Goal: Task Accomplishment & Management: Complete application form

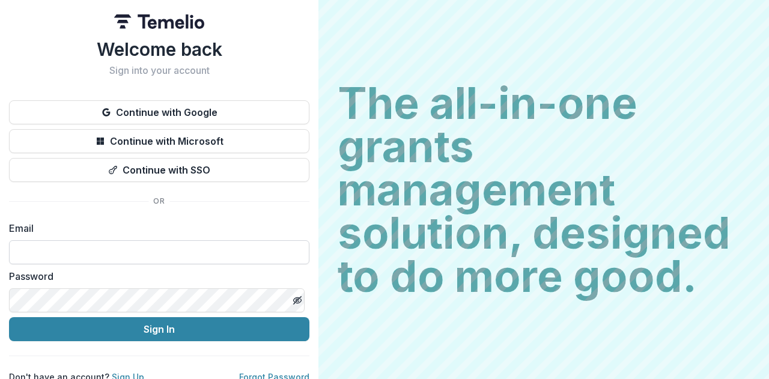
click at [134, 247] on input at bounding box center [159, 252] width 300 height 24
type input "**********"
click at [9, 317] on button "Sign In" at bounding box center [159, 329] width 300 height 24
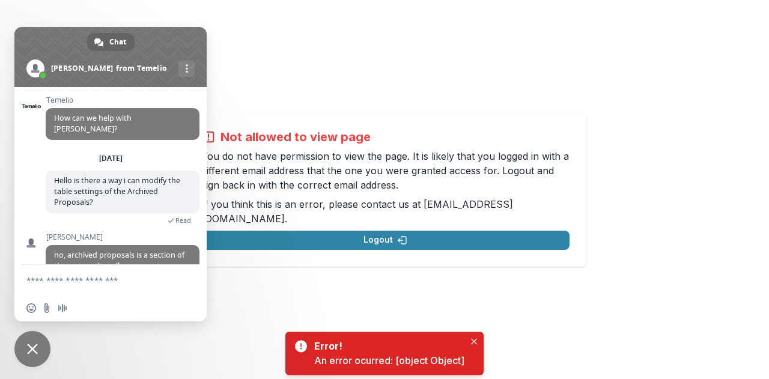
scroll to position [50, 0]
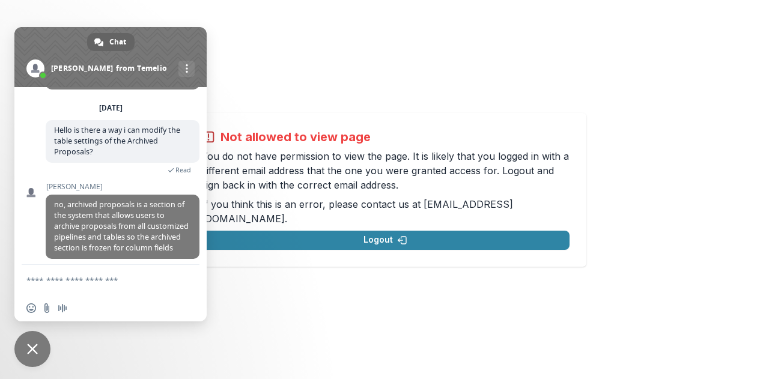
click at [407, 133] on div "Not allowed to view page You do not have permission to view the page. It is lik…" at bounding box center [384, 190] width 394 height 144
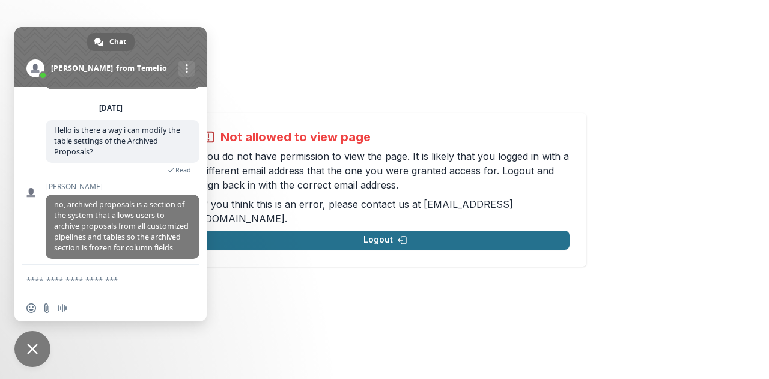
click at [252, 231] on button "Logout" at bounding box center [385, 240] width 368 height 19
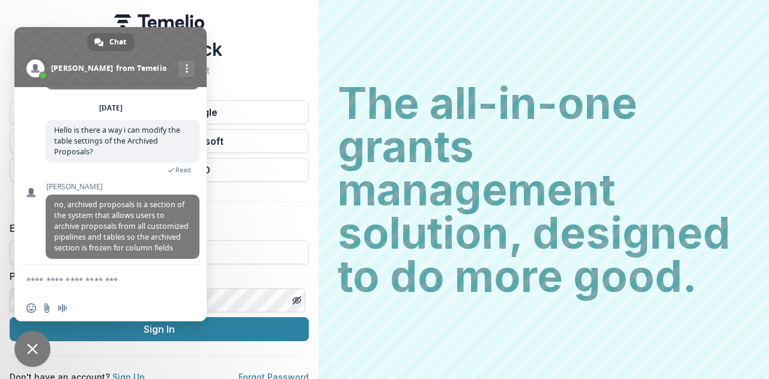
click at [43, 354] on span "Close chat" at bounding box center [32, 349] width 36 height 36
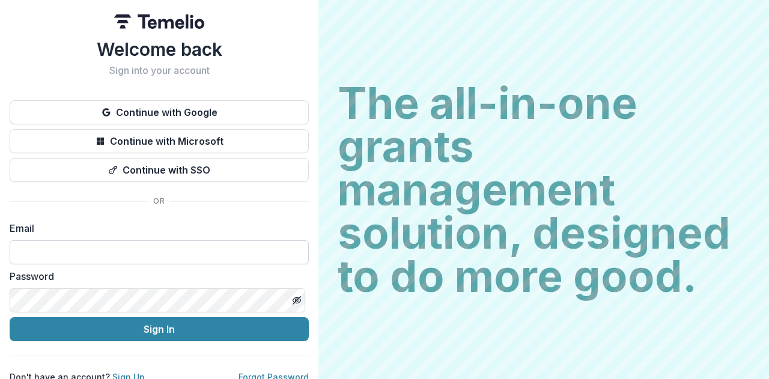
click at [115, 251] on input at bounding box center [159, 252] width 299 height 24
type input "**********"
click at [10, 317] on button "Sign In" at bounding box center [159, 329] width 299 height 24
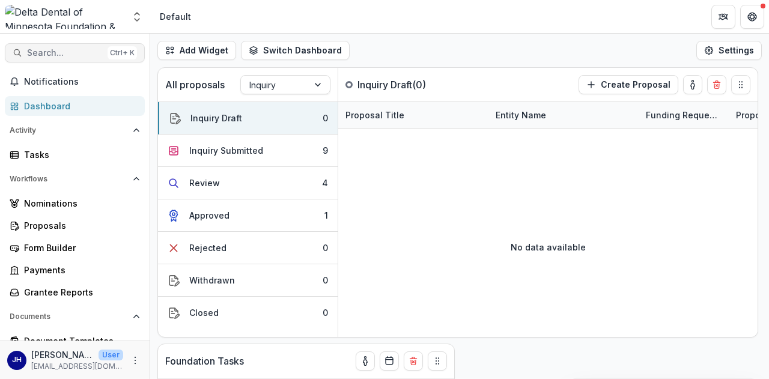
click at [62, 45] on button "Search... Ctrl + K" at bounding box center [75, 52] width 140 height 19
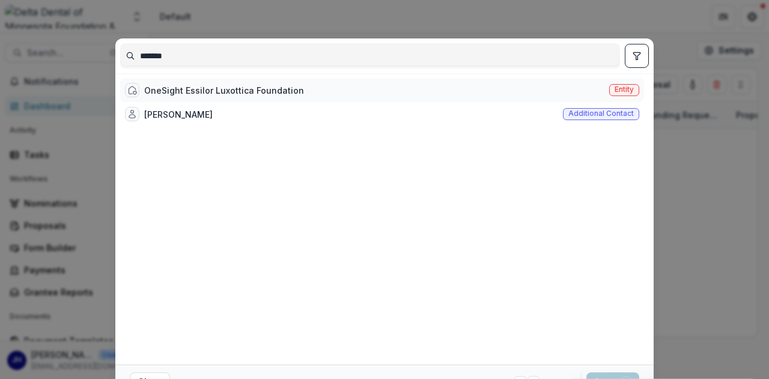
type input "*******"
click at [189, 89] on div "OneSight Essilor Luxottica Foundation" at bounding box center [224, 90] width 160 height 13
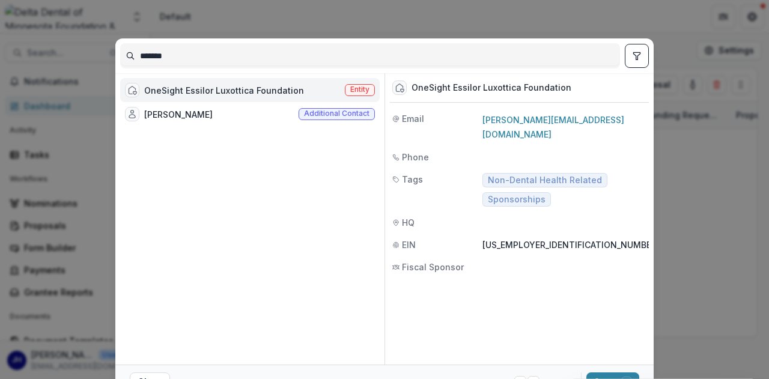
click at [307, 89] on div "OneSight Essilor Luxottica Foundation Entity" at bounding box center [249, 90] width 259 height 24
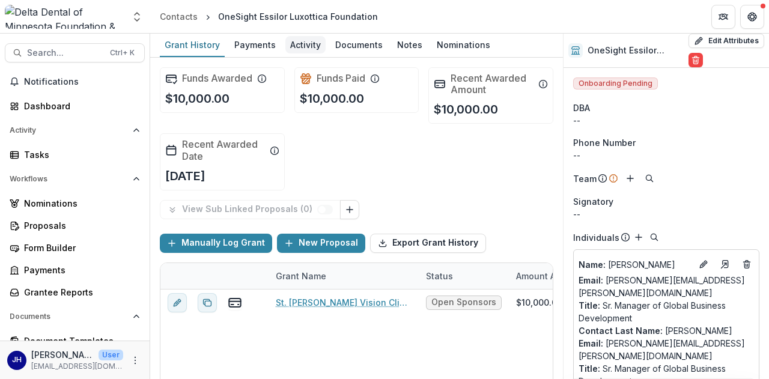
click at [310, 46] on div "Activity" at bounding box center [305, 44] width 40 height 17
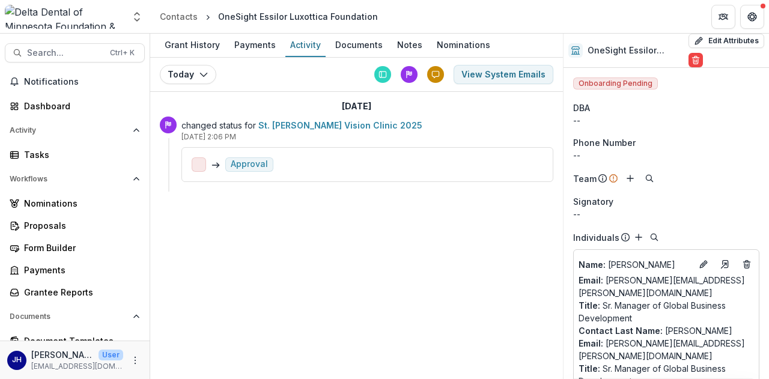
click at [295, 124] on link "St. [PERSON_NAME] Vision Clinic 2025" at bounding box center [340, 125] width 164 height 10
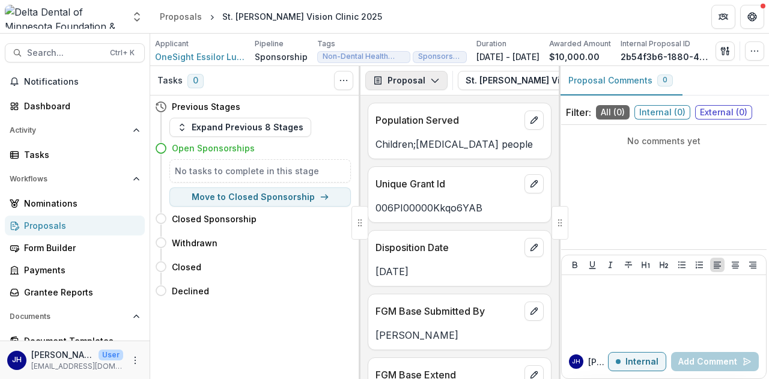
click at [423, 79] on button "Proposal" at bounding box center [406, 80] width 82 height 19
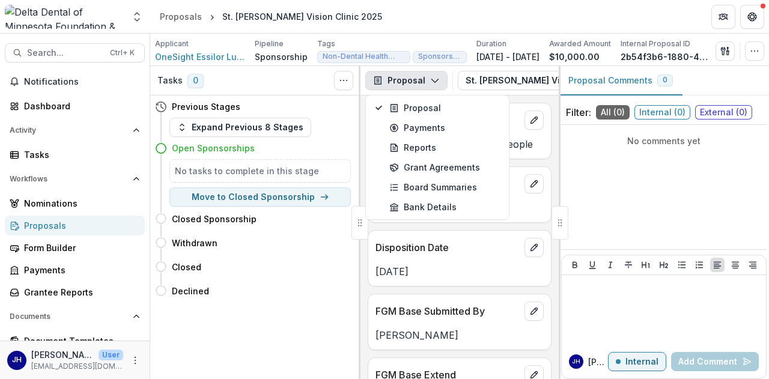
click at [621, 175] on div "No comments yet" at bounding box center [663, 187] width 205 height 115
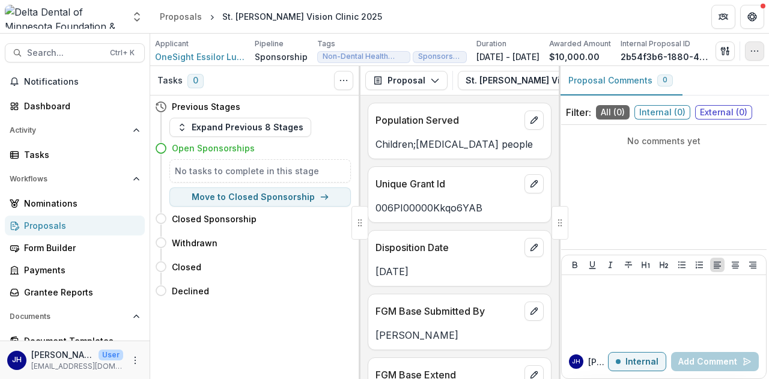
click at [754, 56] on button "button" at bounding box center [754, 50] width 19 height 19
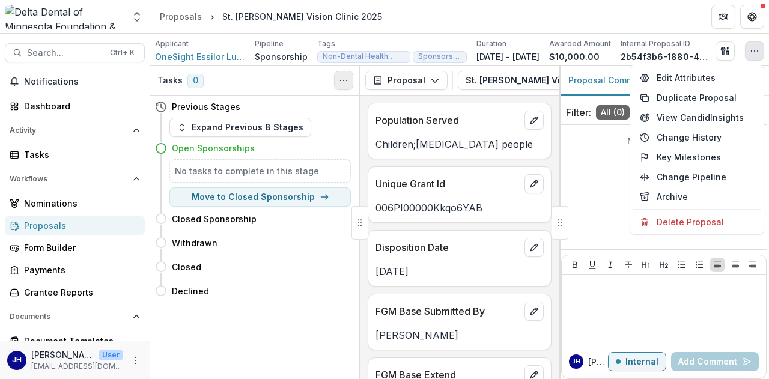
click at [352, 80] on div "Tasks 0 Show Cancelled Tasks" at bounding box center [255, 80] width 210 height 29
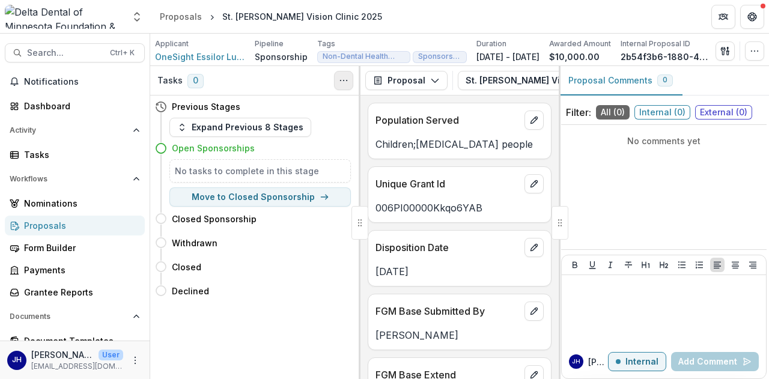
click at [352, 80] on button "Toggle View Cancelled Tasks" at bounding box center [343, 80] width 19 height 19
click at [337, 231] on div "Withdrawn Move here" at bounding box center [253, 243] width 196 height 24
click at [233, 131] on button "Expand Previous 8 Stages" at bounding box center [240, 127] width 142 height 19
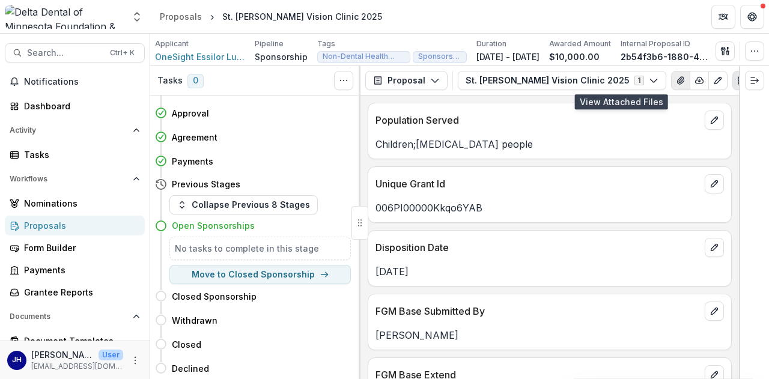
click at [677, 80] on icon "View Attached Files" at bounding box center [680, 80] width 7 height 7
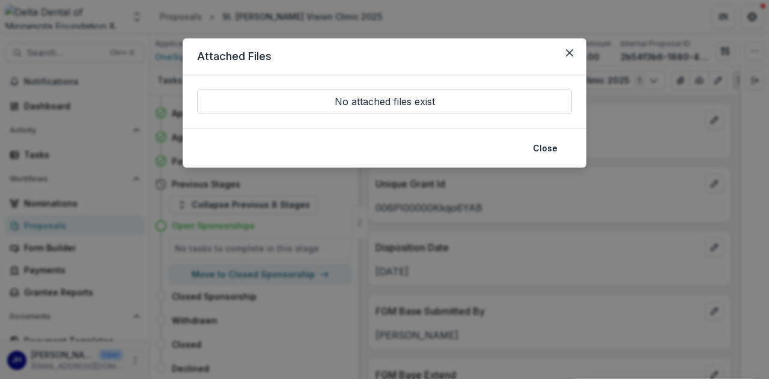
click at [444, 107] on p "No attached files exist" at bounding box center [384, 101] width 375 height 25
click at [442, 104] on p "No attached files exist" at bounding box center [384, 101] width 375 height 25
click at [441, 106] on p "No attached files exist" at bounding box center [384, 101] width 375 height 25
click at [422, 101] on p "No attached files exist" at bounding box center [384, 101] width 375 height 25
click at [532, 149] on button "Close" at bounding box center [544, 148] width 39 height 19
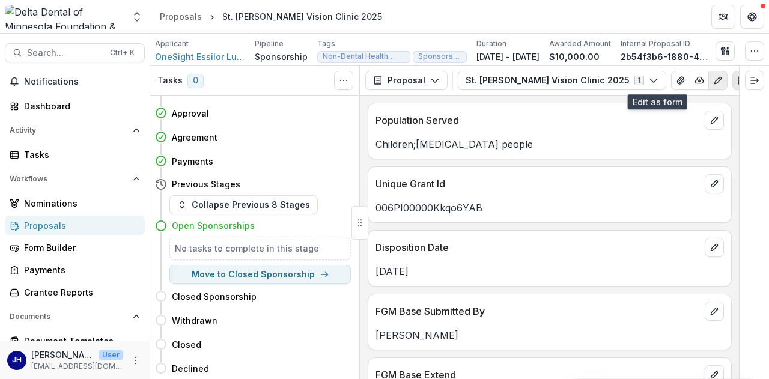
click at [713, 82] on icon "Edit as form" at bounding box center [718, 81] width 10 height 10
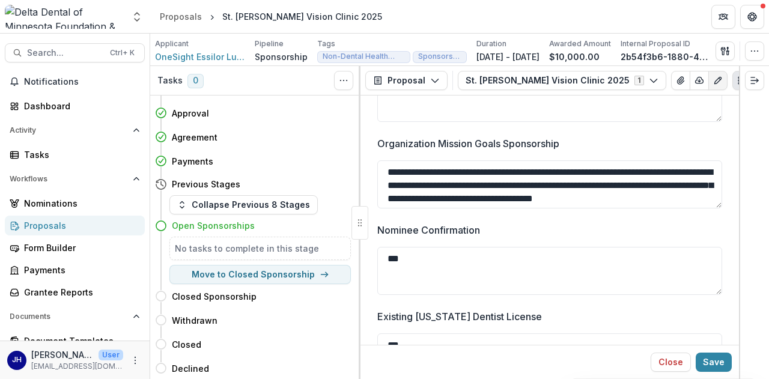
scroll to position [2824, 0]
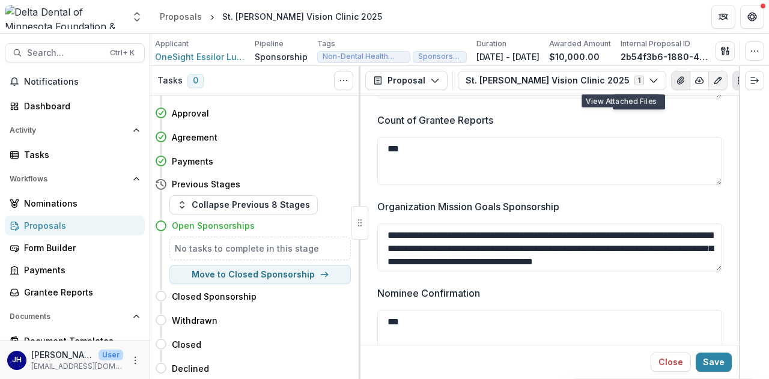
click at [671, 78] on button "View Attached Files" at bounding box center [680, 80] width 19 height 19
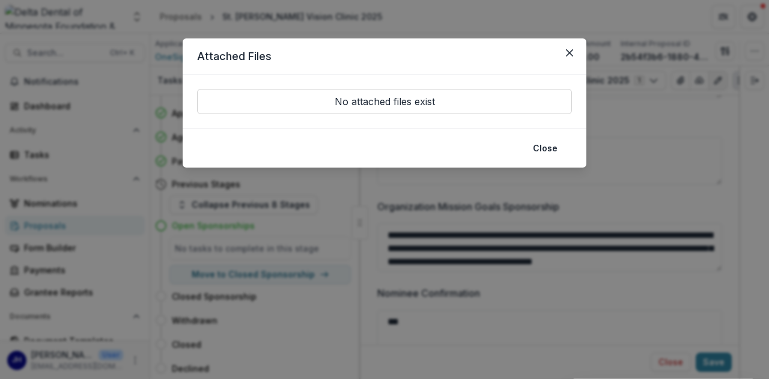
click at [462, 100] on p "No attached files exist" at bounding box center [384, 101] width 375 height 25
click at [569, 49] on icon "Close" at bounding box center [569, 52] width 7 height 7
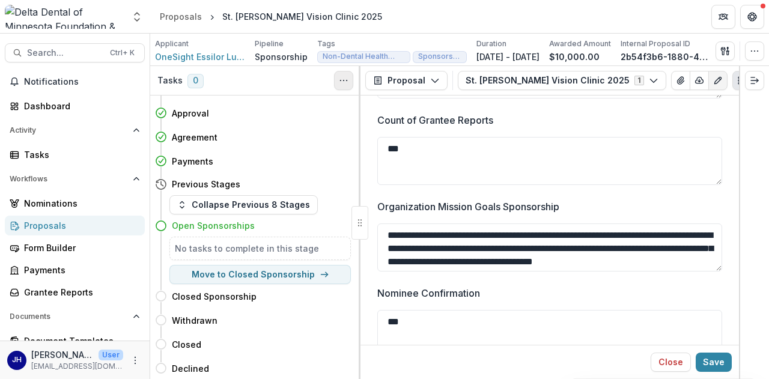
click at [343, 79] on icon "Toggle View Cancelled Tasks" at bounding box center [344, 81] width 10 height 10
click at [737, 79] on icon "Plaintext view" at bounding box center [742, 81] width 10 height 10
click at [761, 79] on icon "PDF view" at bounding box center [762, 78] width 2 height 2
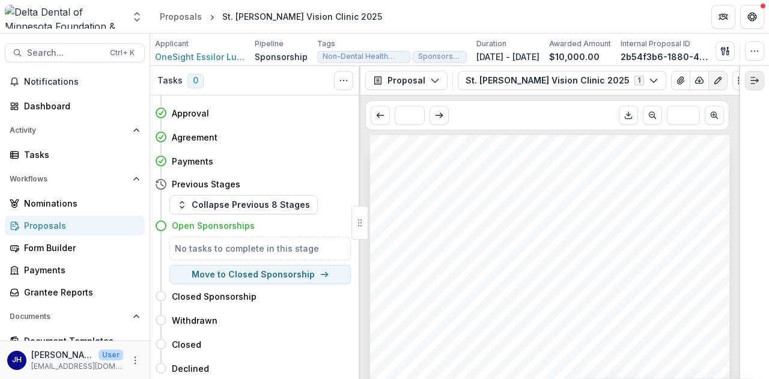
click at [753, 79] on icon "Expand right" at bounding box center [754, 81] width 10 height 10
click at [417, 81] on button "Proposal" at bounding box center [406, 80] width 82 height 19
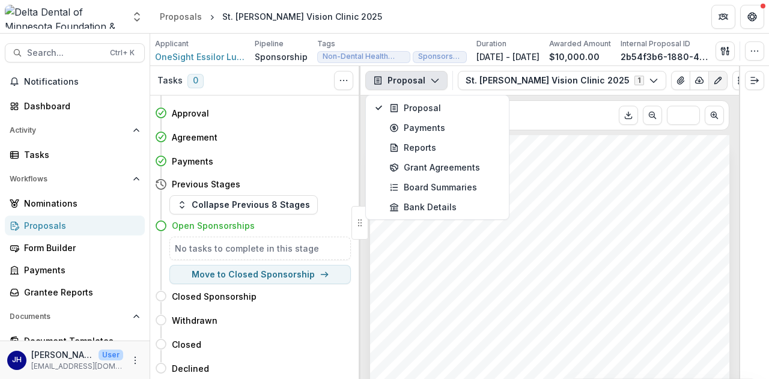
click at [552, 113] on div "* ***" at bounding box center [547, 115] width 364 height 30
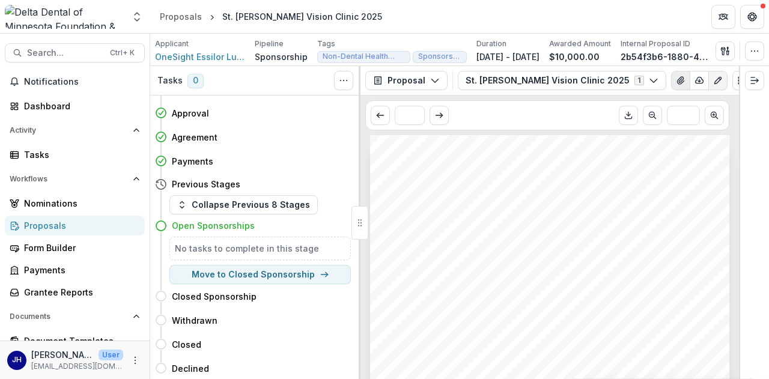
click at [675, 79] on icon "View Attached Files" at bounding box center [680, 81] width 10 height 10
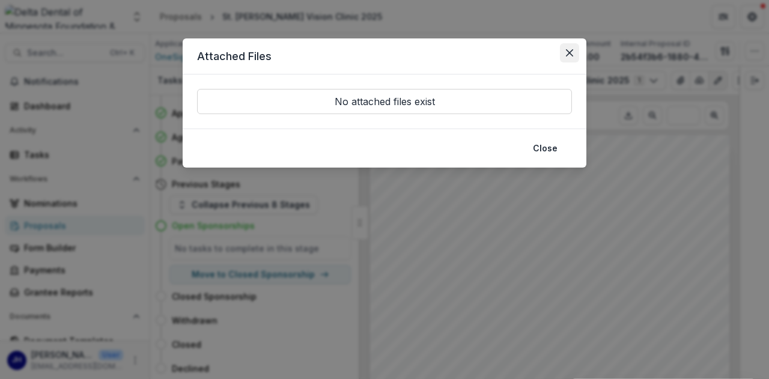
click at [563, 54] on button "Close" at bounding box center [569, 52] width 19 height 19
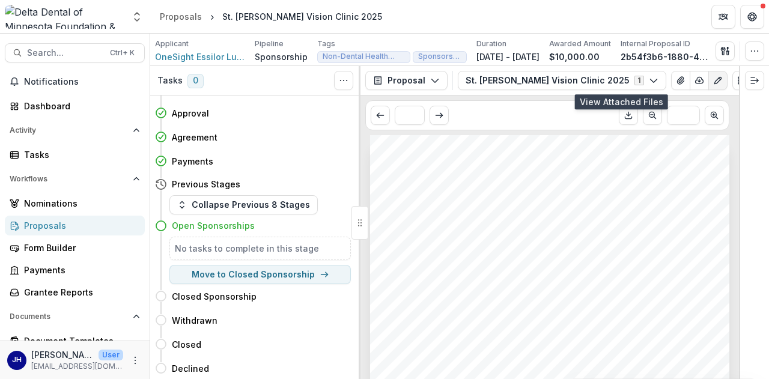
scroll to position [0, 0]
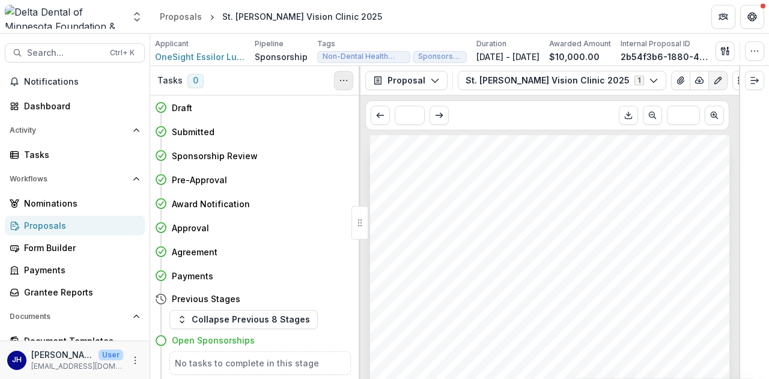
click at [347, 81] on icon "Toggle View Cancelled Tasks" at bounding box center [344, 81] width 10 height 10
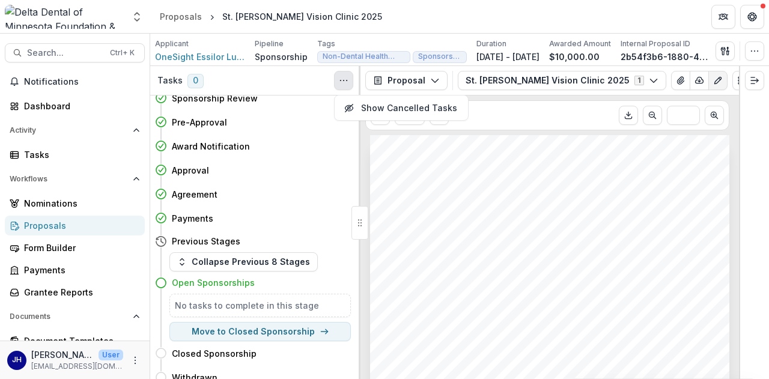
scroll to position [115, 0]
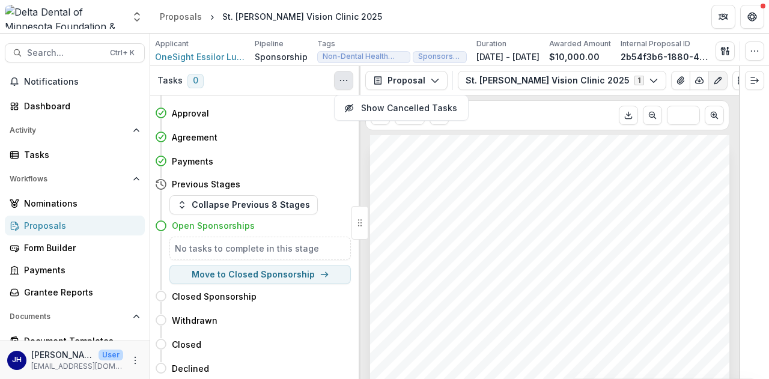
click at [753, 52] on icon "button" at bounding box center [754, 51] width 10 height 10
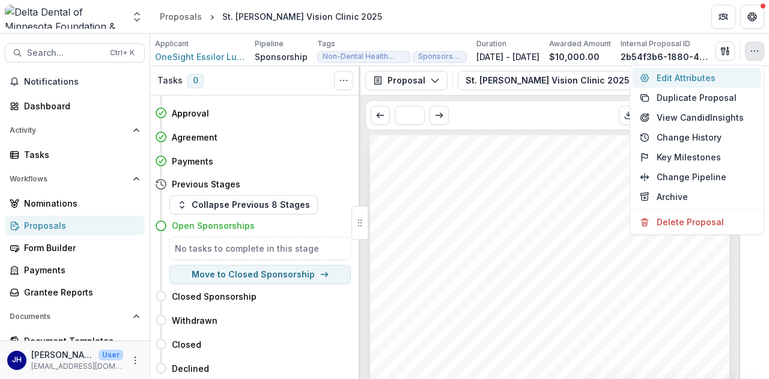
click at [703, 80] on button "Edit Attributes" at bounding box center [696, 78] width 128 height 20
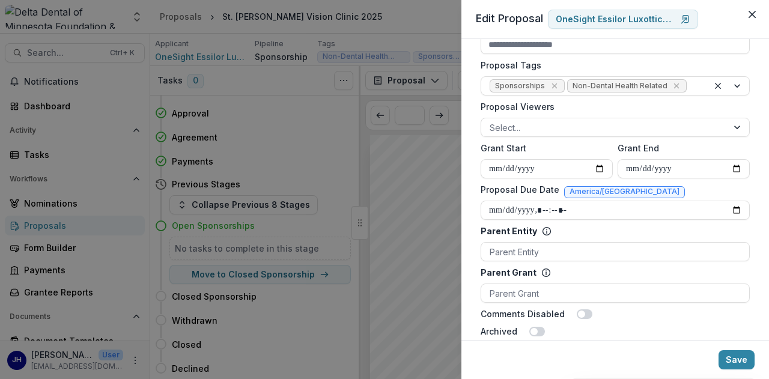
scroll to position [450, 0]
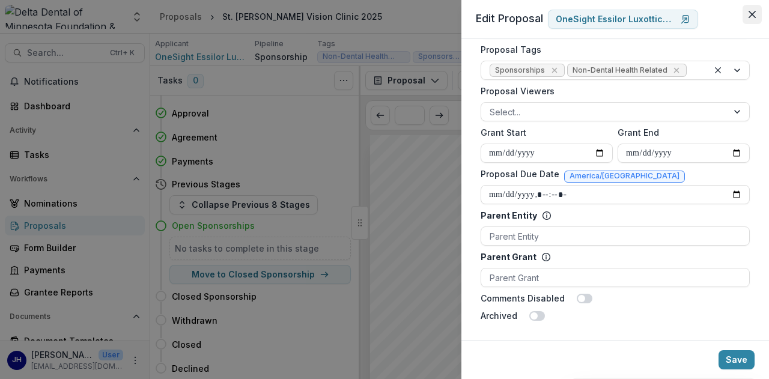
click at [747, 14] on button "Close" at bounding box center [751, 14] width 19 height 19
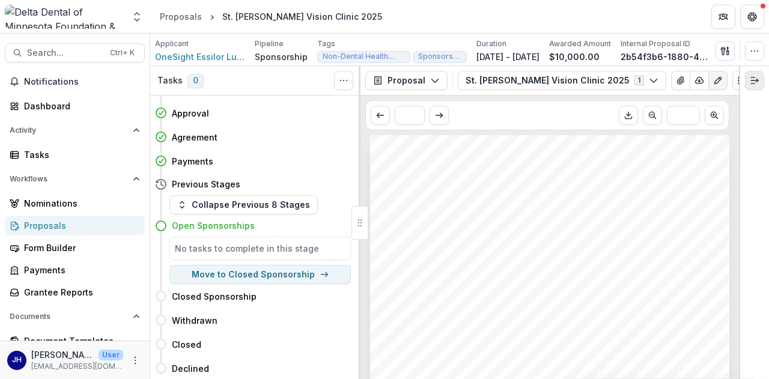
click at [752, 82] on icon "Expand right" at bounding box center [754, 81] width 10 height 10
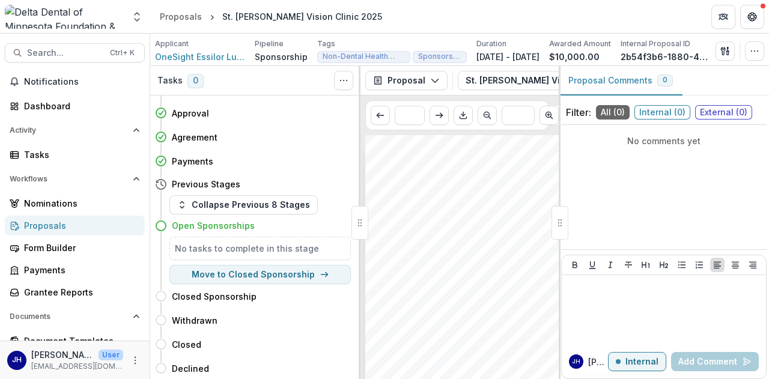
click at [614, 207] on div "No comments yet" at bounding box center [663, 187] width 205 height 115
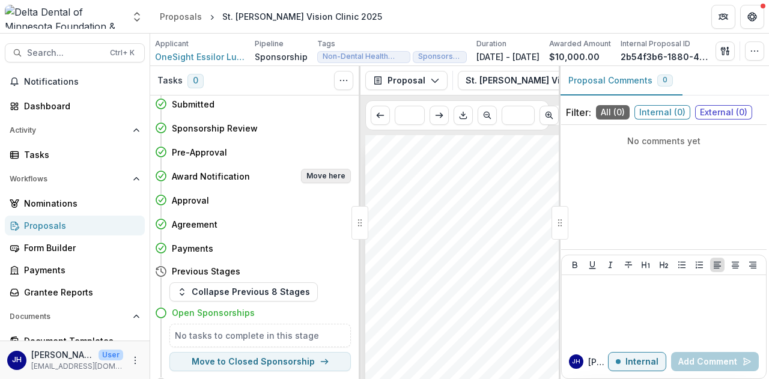
scroll to position [0, 0]
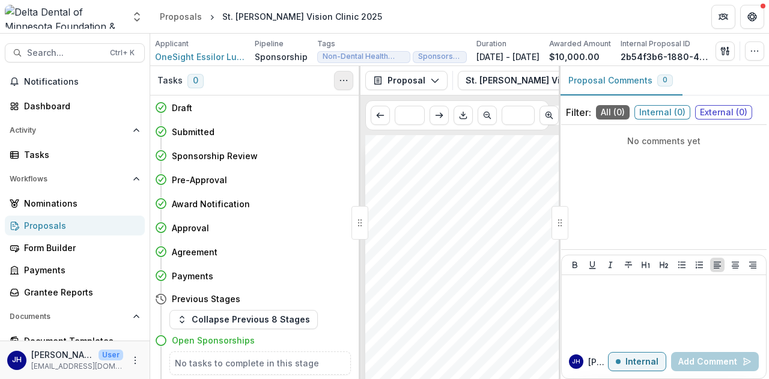
click at [348, 77] on icon "Toggle View Cancelled Tasks" at bounding box center [344, 81] width 10 height 10
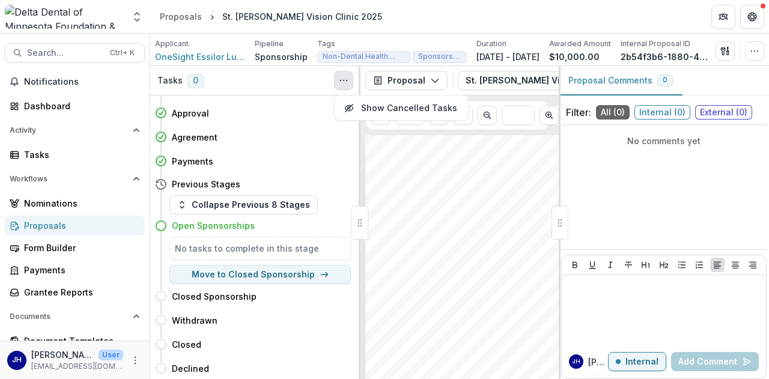
click at [338, 81] on button "Toggle View Cancelled Tasks" at bounding box center [343, 80] width 19 height 19
click at [755, 46] on icon "button" at bounding box center [754, 51] width 10 height 10
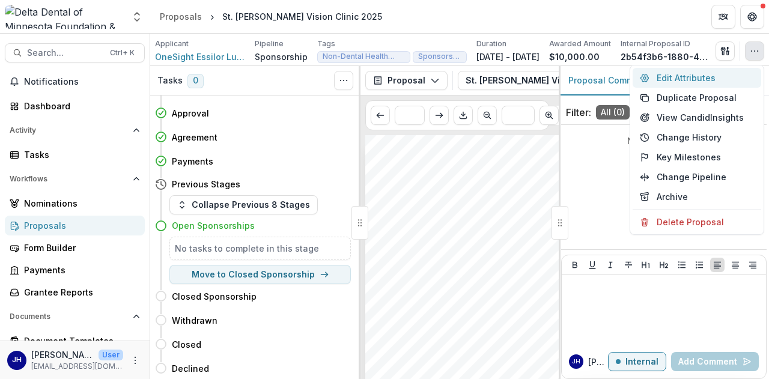
click at [696, 79] on button "Edit Attributes" at bounding box center [696, 78] width 128 height 20
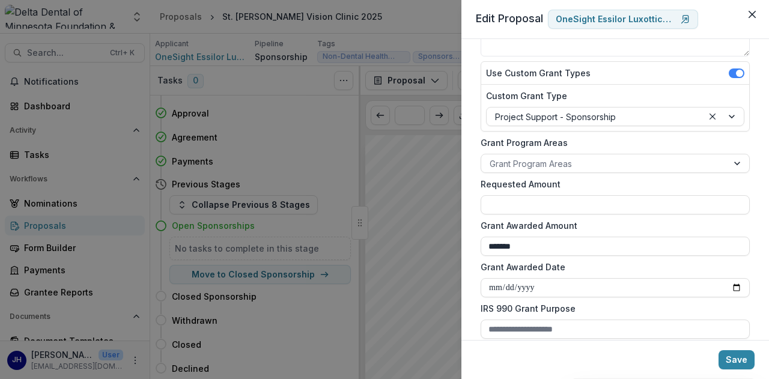
scroll to position [0, 0]
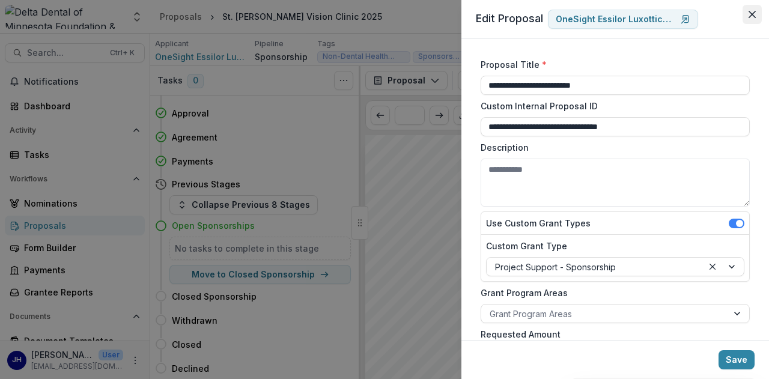
click at [749, 13] on icon "Close" at bounding box center [751, 14] width 7 height 7
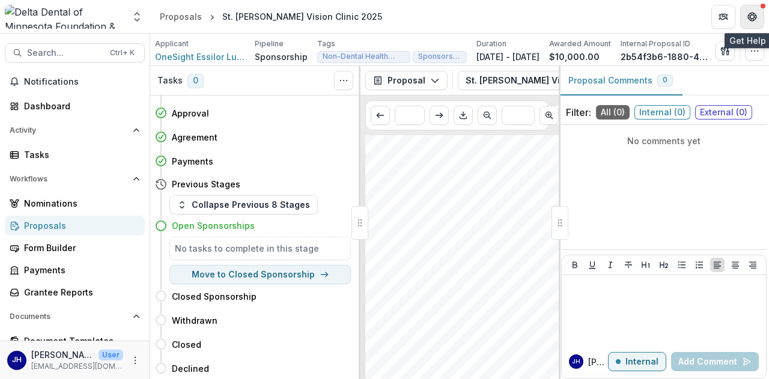
click at [747, 23] on button "Get Help" at bounding box center [752, 17] width 24 height 24
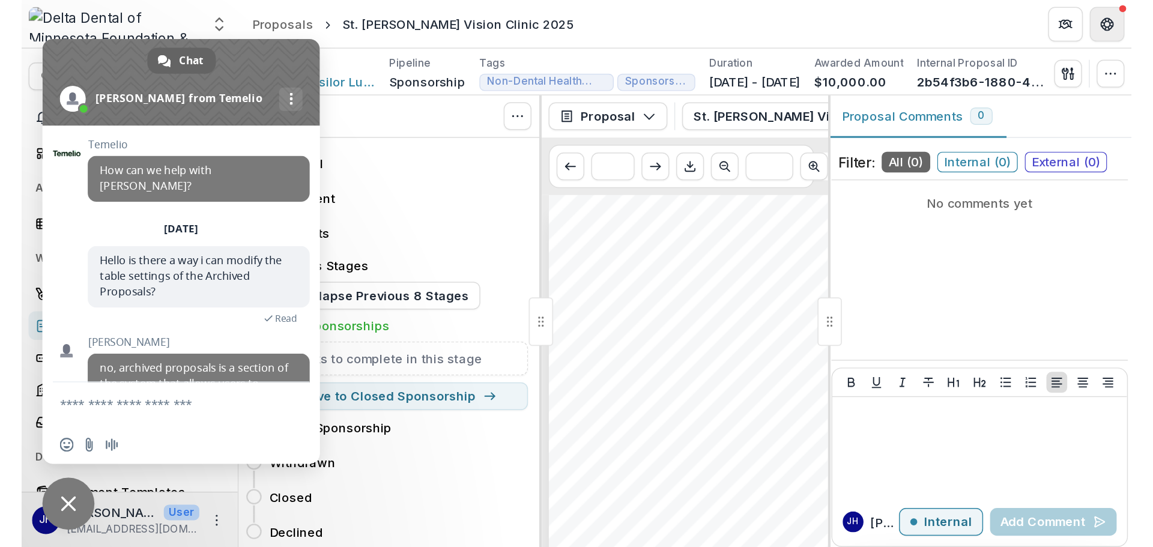
scroll to position [50, 0]
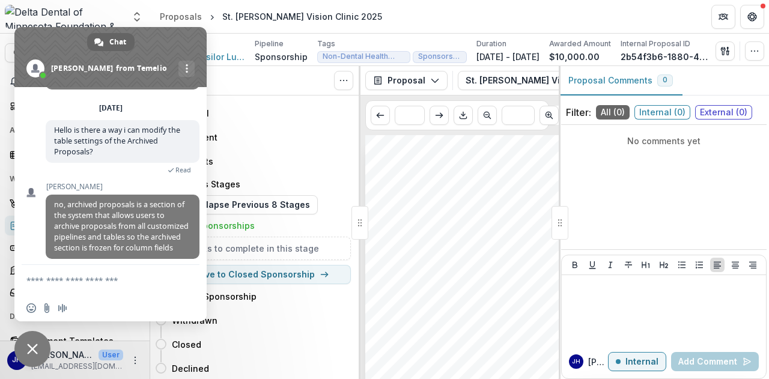
click at [77, 276] on textarea "Compose your message..." at bounding box center [97, 280] width 142 height 11
click at [35, 343] on span "Close chat" at bounding box center [32, 349] width 36 height 36
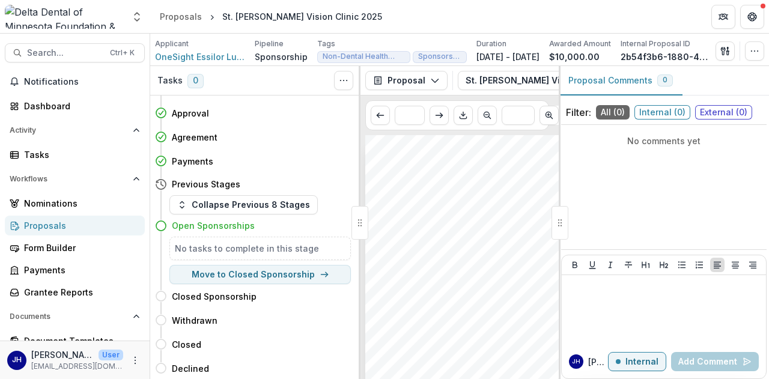
click at [562, 227] on div at bounding box center [559, 223] width 17 height 34
click at [352, 85] on button "Toggle View Cancelled Tasks" at bounding box center [343, 80] width 19 height 19
click at [286, 82] on div "Tasks 0 Show Cancelled Tasks" at bounding box center [255, 80] width 210 height 29
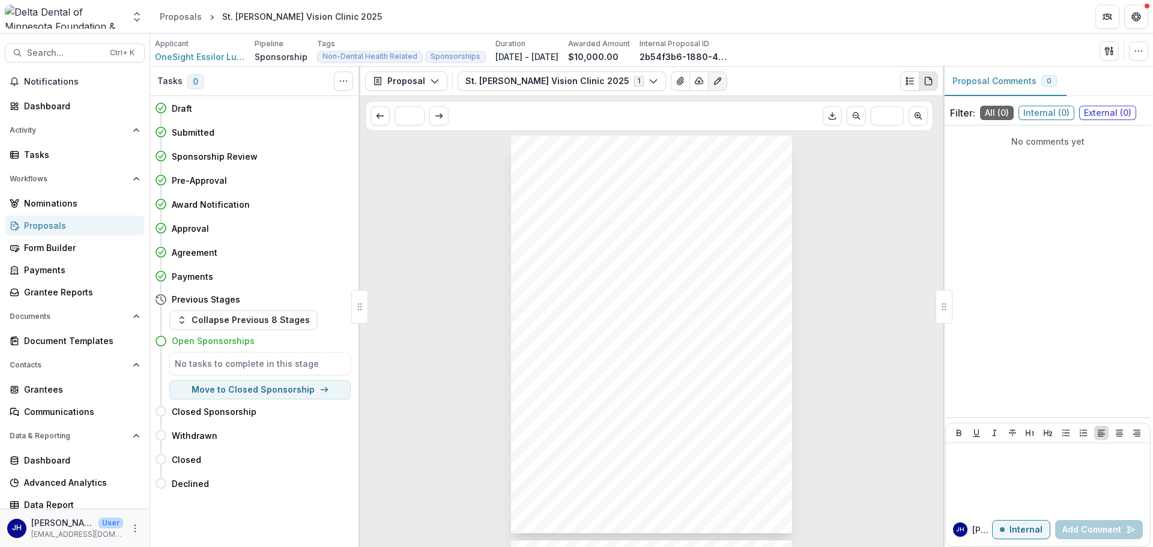
scroll to position [0, 0]
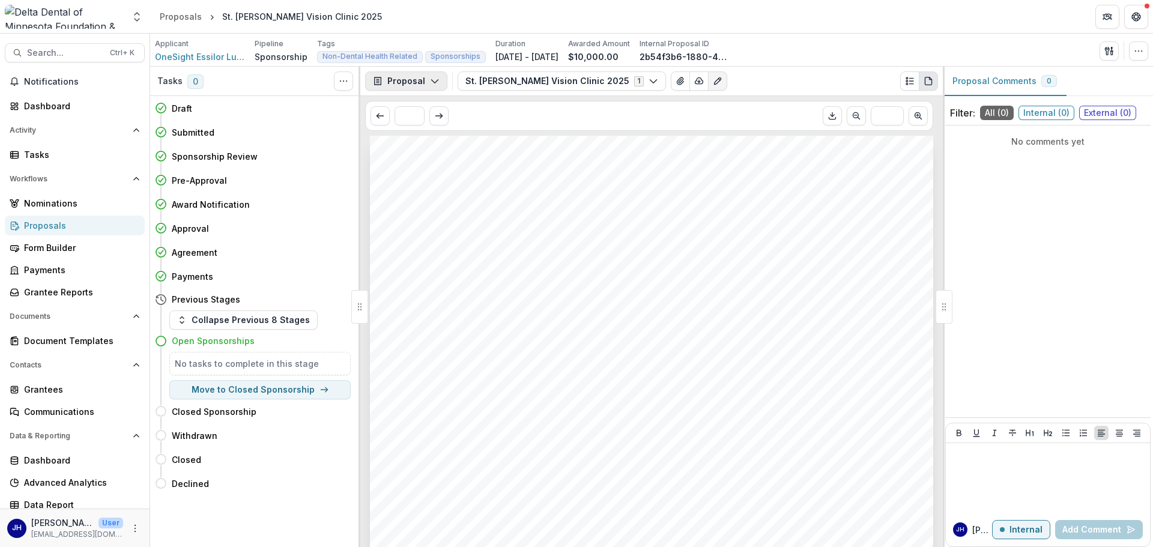
click at [397, 78] on button "Proposal" at bounding box center [406, 80] width 82 height 19
click at [423, 170] on div "Grant Agreements" at bounding box center [444, 168] width 110 height 13
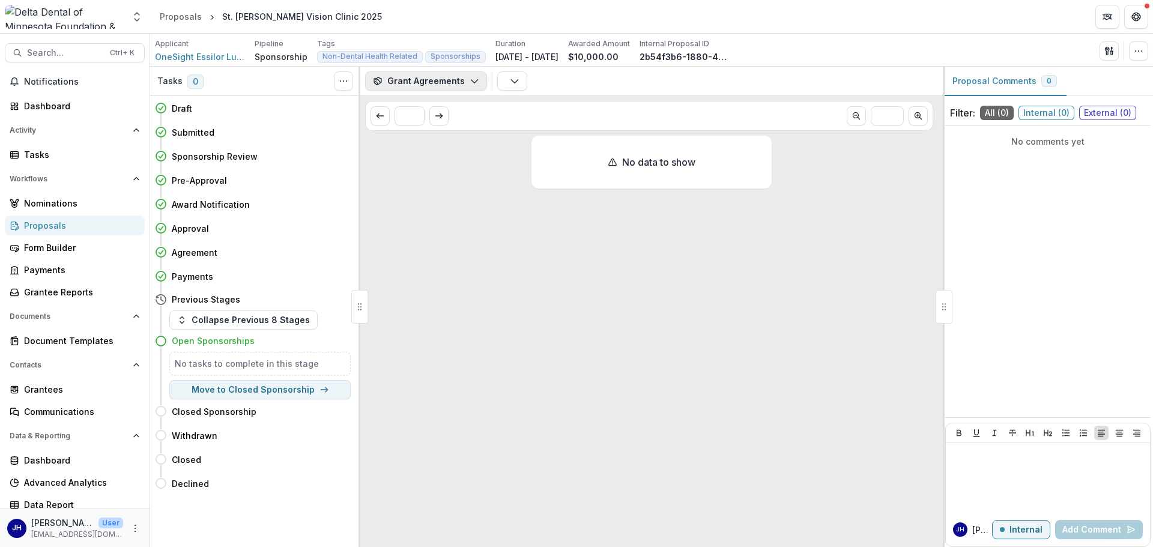
click at [478, 81] on button "Grant Agreements" at bounding box center [426, 80] width 122 height 19
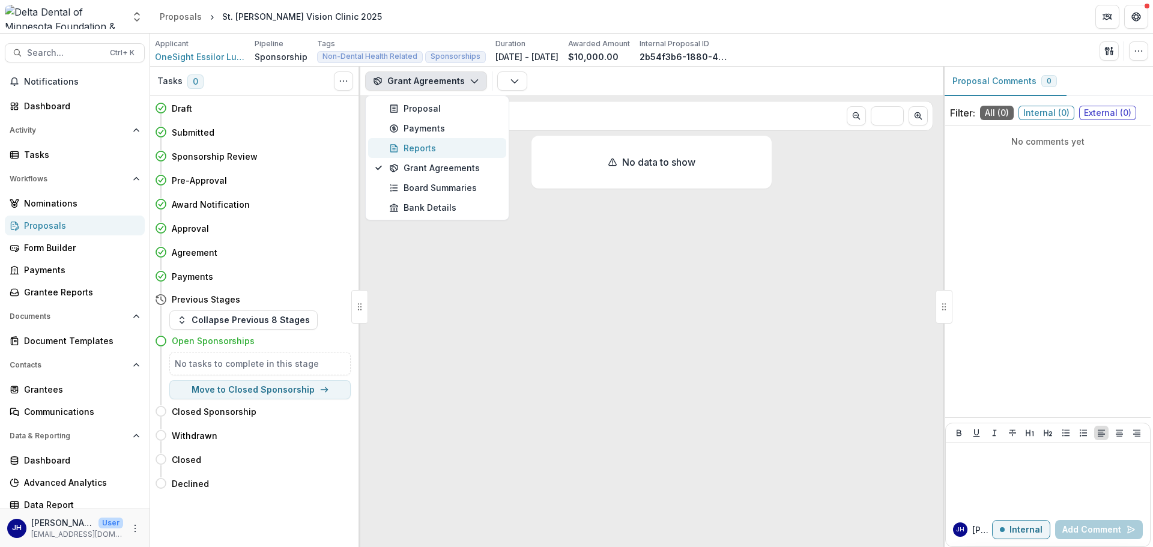
click at [432, 144] on div "Reports" at bounding box center [444, 148] width 110 height 13
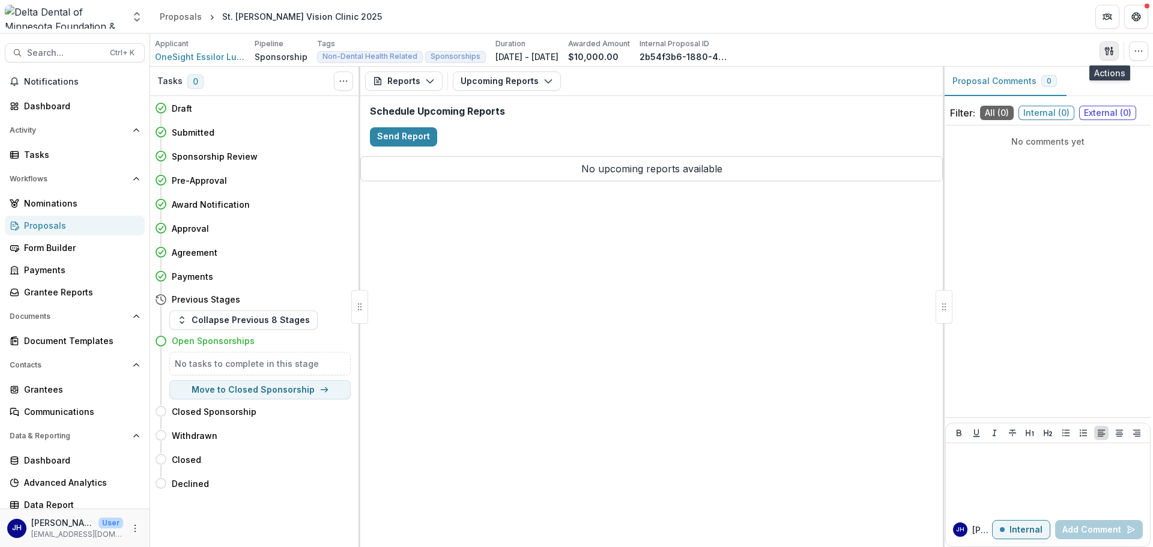
click at [768, 48] on icon "button" at bounding box center [1107, 51] width 4 height 8
click at [768, 97] on button "Proposal Files" at bounding box center [1051, 98] width 128 height 20
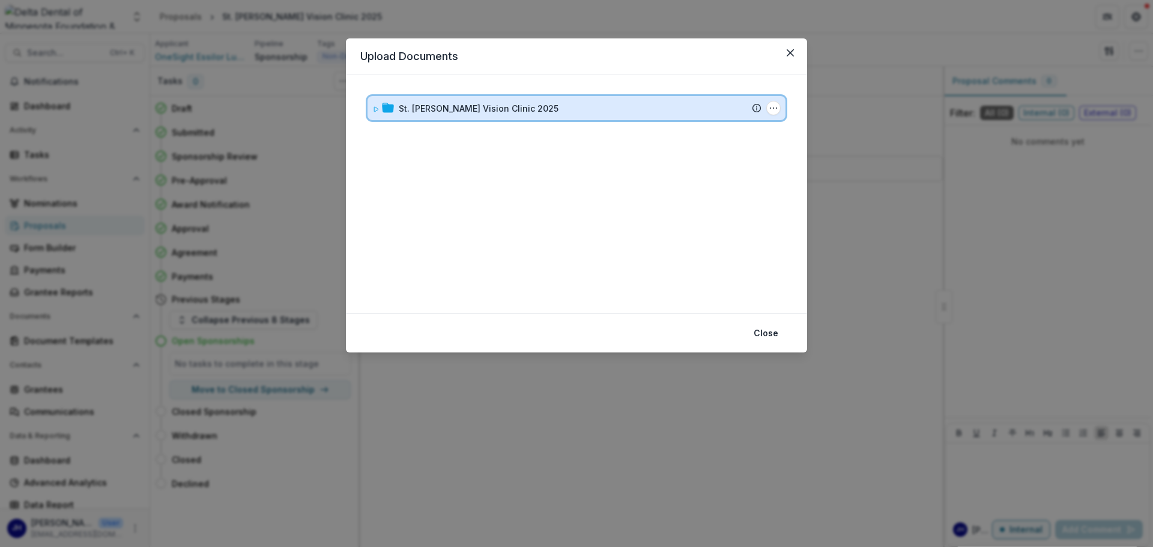
click at [385, 113] on icon at bounding box center [388, 108] width 12 height 12
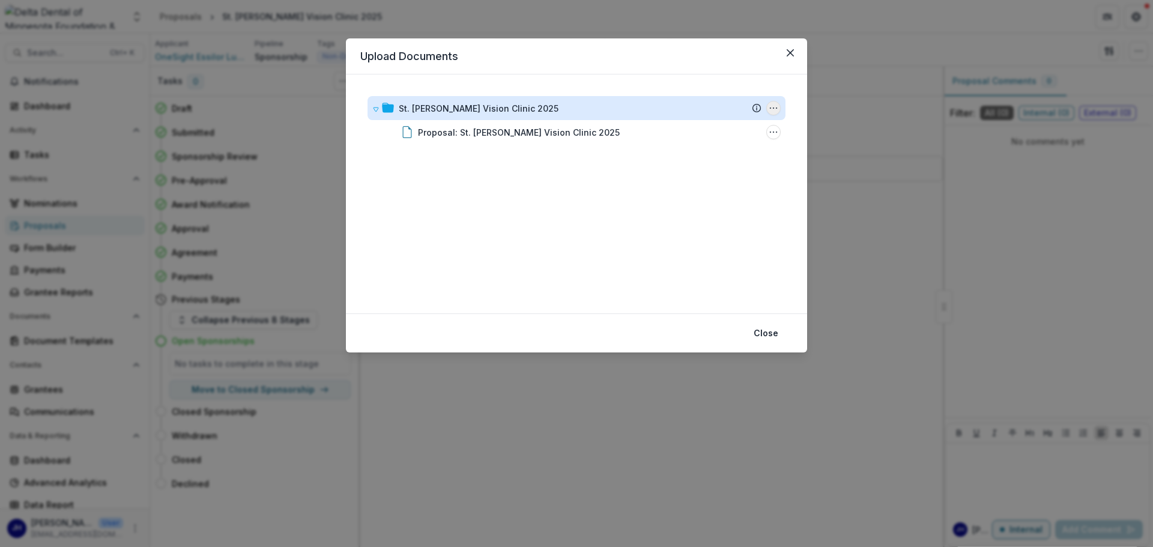
click at [768, 111] on icon "St. Paul Vision Clinic 2025 Options" at bounding box center [774, 108] width 10 height 10
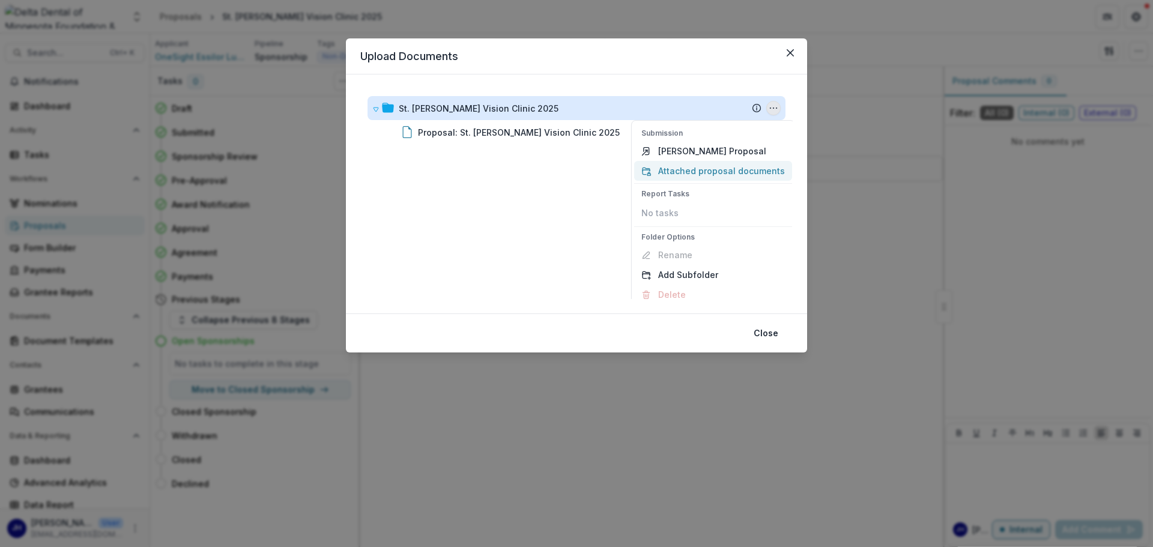
click at [709, 169] on button "Attached proposal documents" at bounding box center [713, 171] width 158 height 20
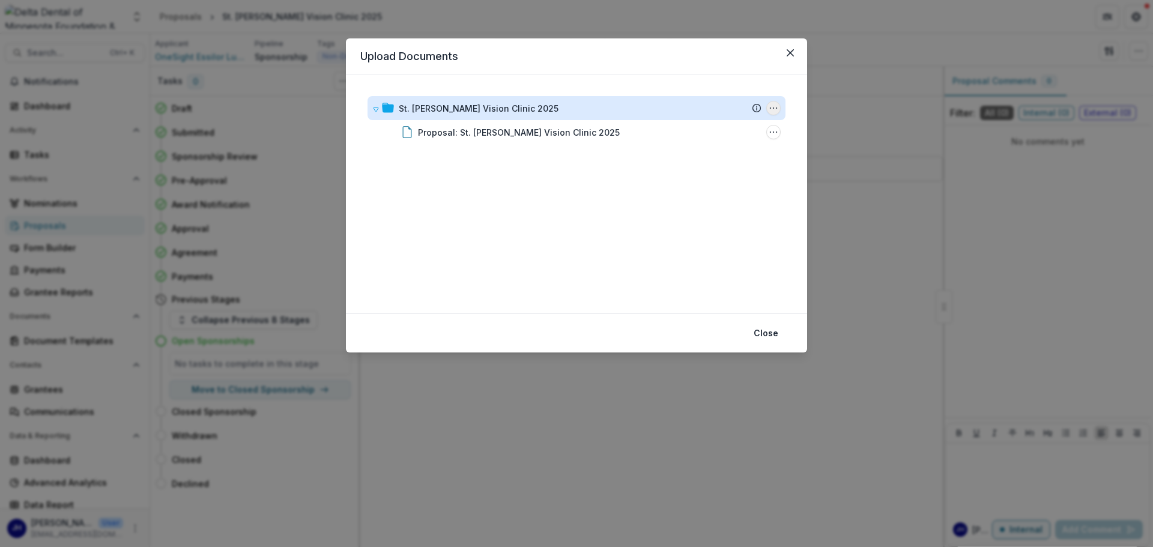
click at [768, 109] on icon "St. Paul Vision Clinic 2025 Options" at bounding box center [774, 108] width 10 height 10
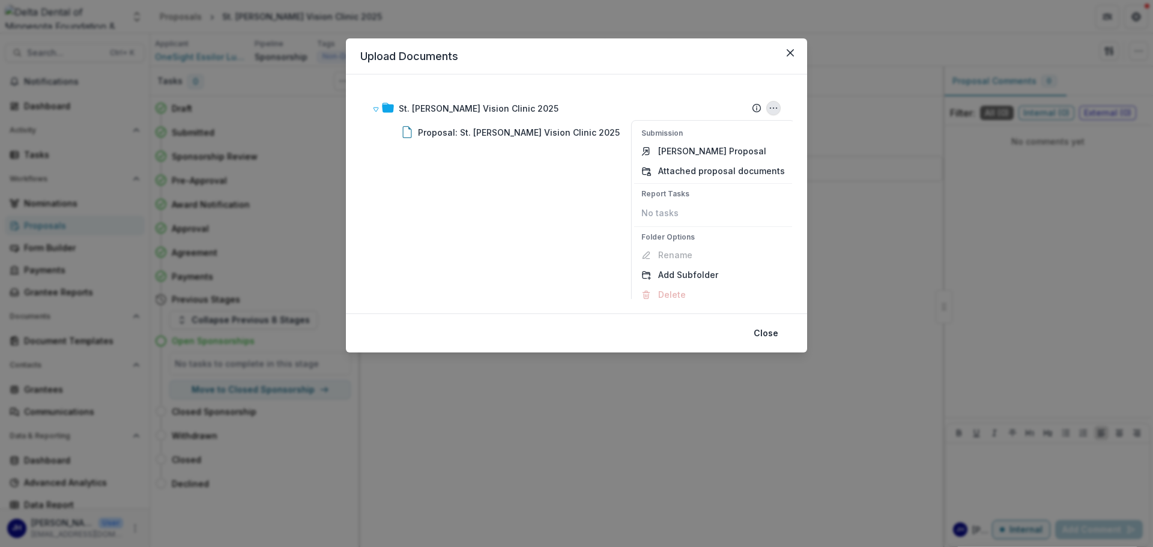
scroll to position [8, 0]
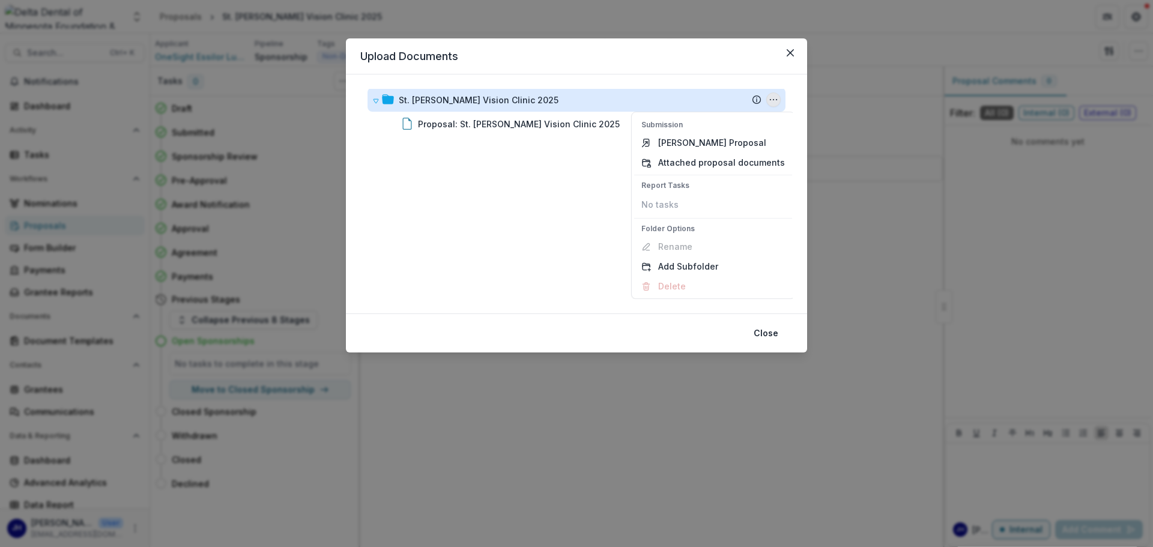
click at [768, 100] on circle "St. Paul Vision Clinic 2025 Options" at bounding box center [776, 100] width 1 height 1
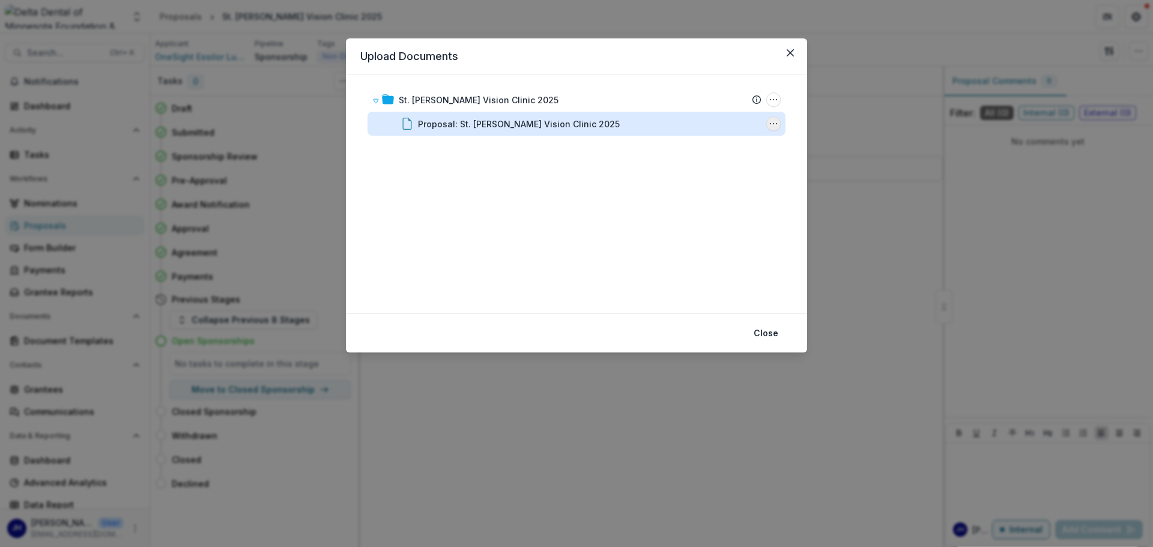
click at [768, 123] on icon "Proposal: St. Paul Vision Clinic 2025 Options" at bounding box center [774, 124] width 10 height 10
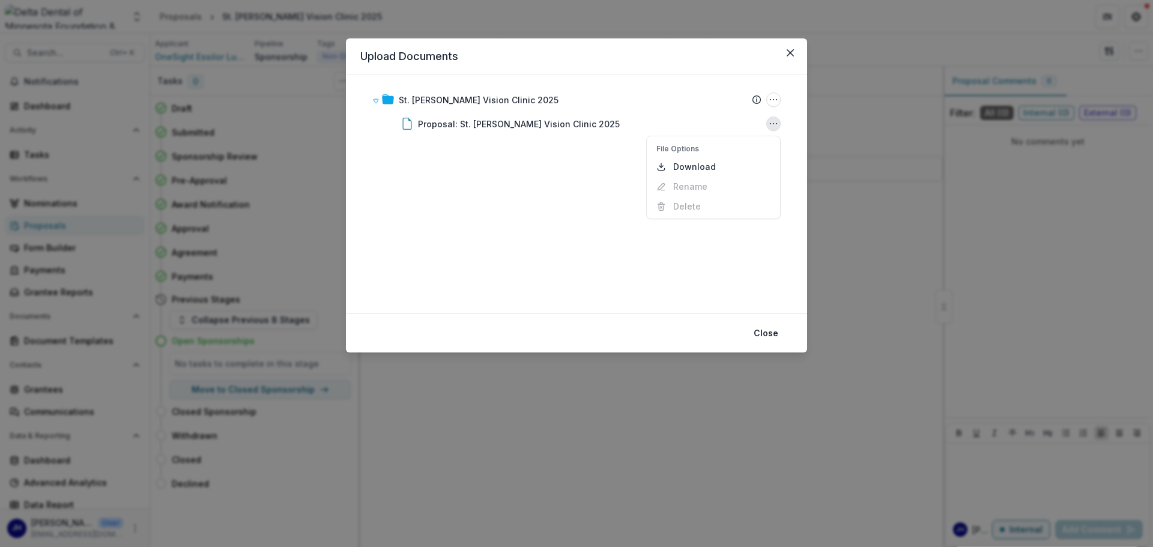
click at [480, 215] on div "St. [PERSON_NAME] Vision Clinic 2025 Submission Temelio Proposal Attached propo…" at bounding box center [576, 194] width 432 height 210
click at [428, 63] on header "Upload Documents" at bounding box center [576, 56] width 461 height 36
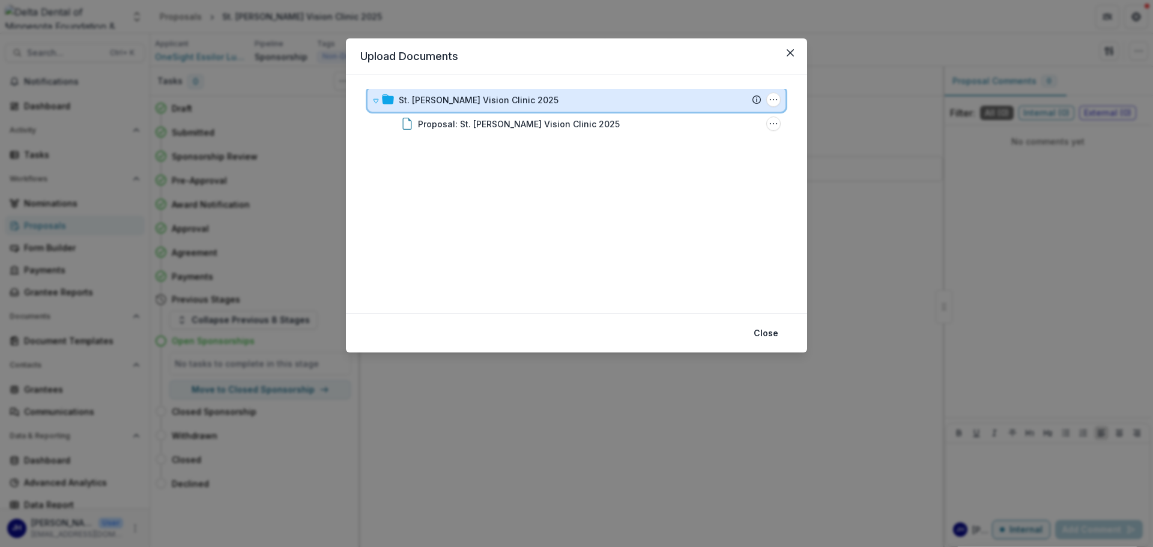
click at [754, 100] on icon at bounding box center [757, 100] width 10 height 10
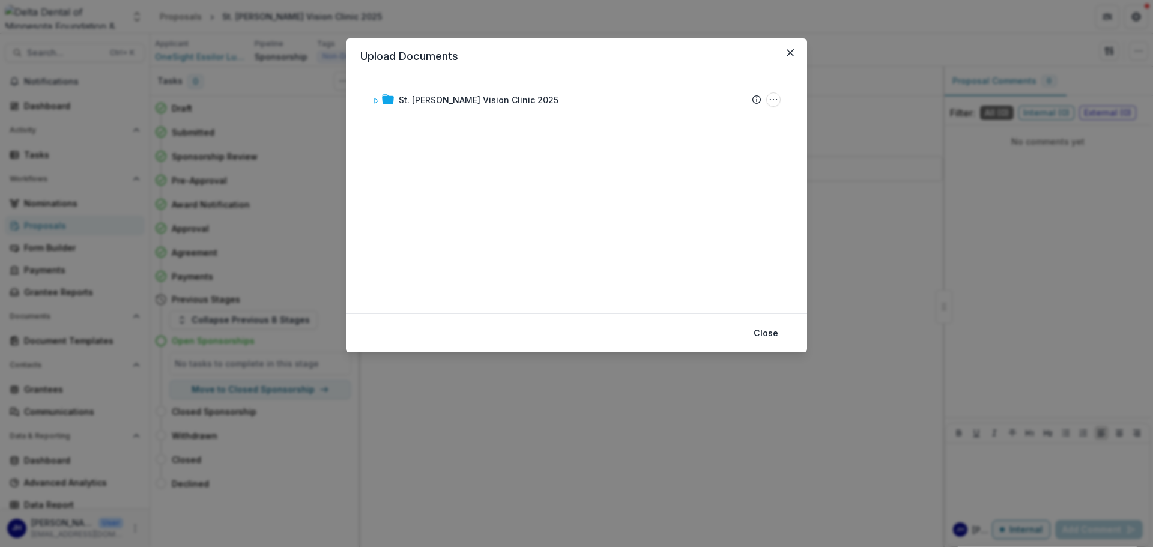
click at [699, 313] on div "St. [PERSON_NAME] Vision Clinic 2025 Submission Temelio Proposal Attached propo…" at bounding box center [576, 193] width 461 height 239
click at [768, 52] on button "Close" at bounding box center [790, 52] width 19 height 19
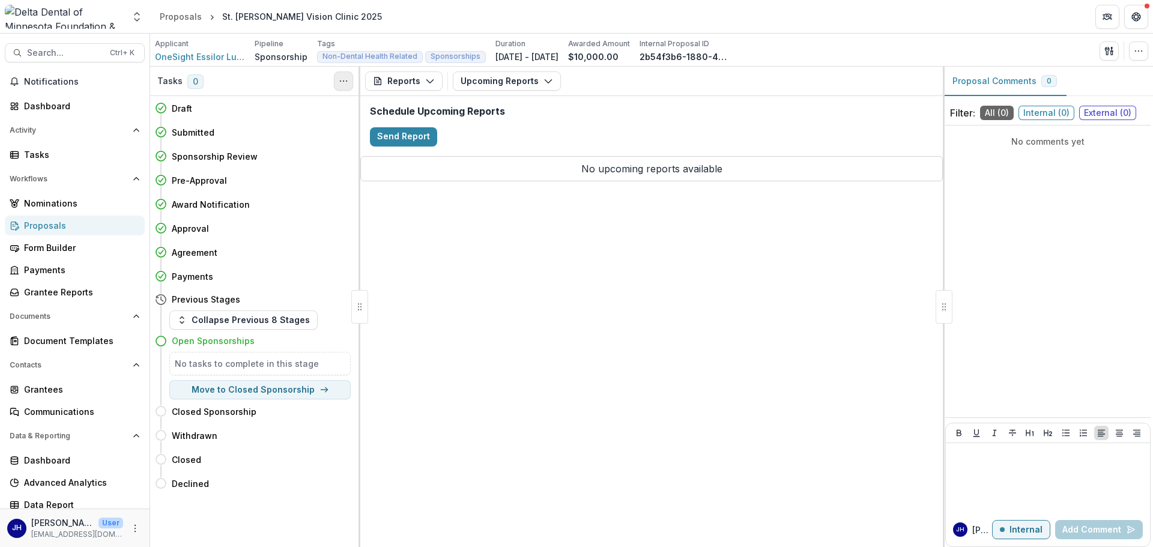
click at [340, 80] on icon "Toggle View Cancelled Tasks" at bounding box center [344, 81] width 10 height 10
click at [768, 50] on icon "button" at bounding box center [1139, 51] width 10 height 10
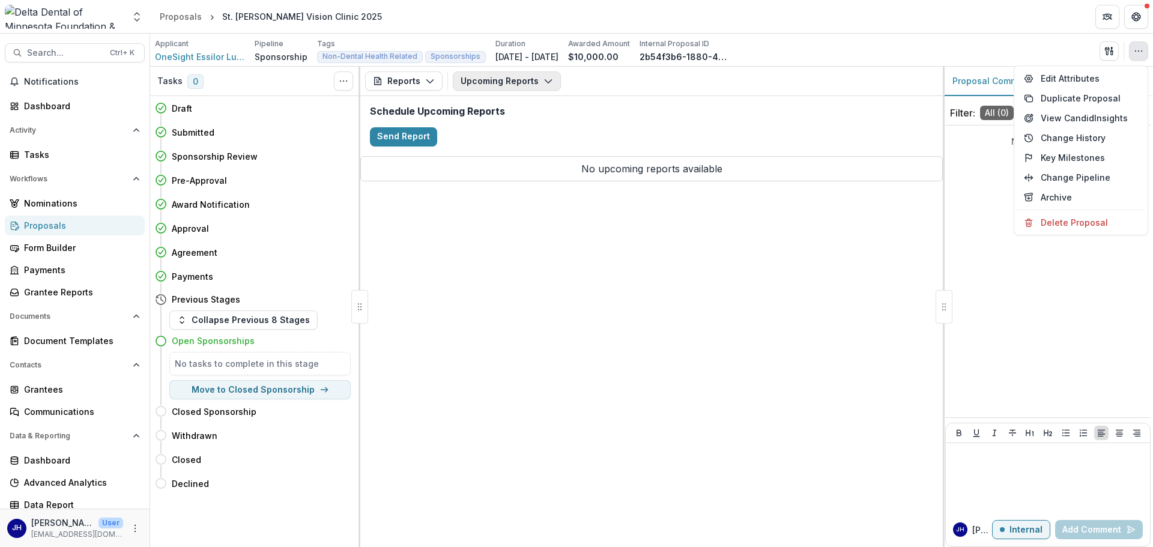
click at [543, 81] on icon "button" at bounding box center [548, 81] width 10 height 10
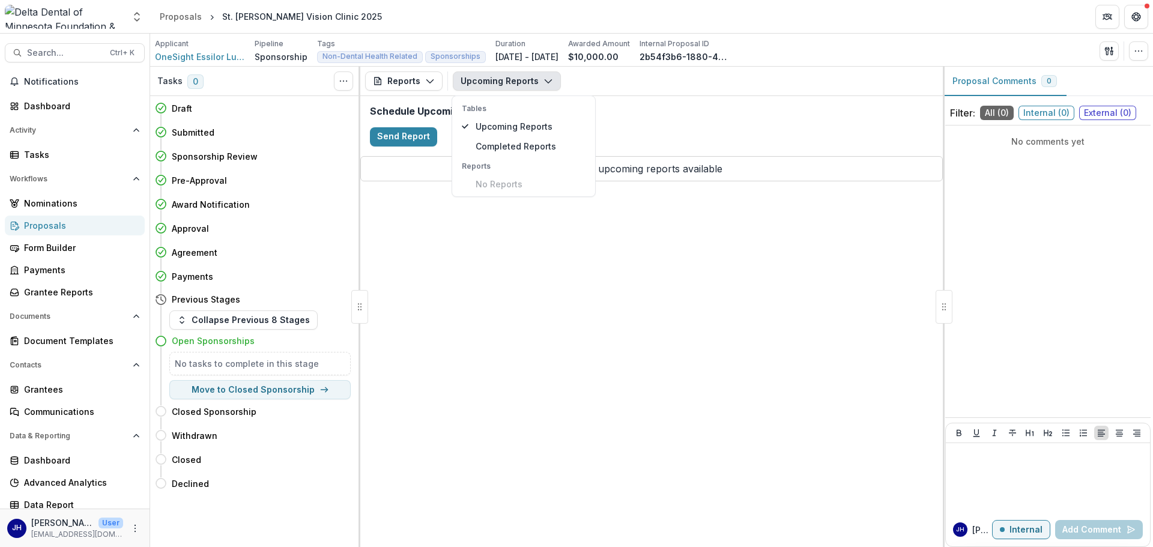
click at [617, 85] on div "Upcoming Reports Tables Upcoming Reports Completed Reports Reports No Reports" at bounding box center [695, 80] width 485 height 19
click at [358, 82] on div "Tasks 0 Show Cancelled Tasks" at bounding box center [255, 81] width 210 height 29
click at [346, 82] on circle "Toggle View Cancelled Tasks" at bounding box center [346, 81] width 1 height 1
click at [566, 92] on div "Reports Proposal Payments Reports Grant Agreements Board Summaries Bank Details…" at bounding box center [651, 81] width 582 height 29
click at [768, 49] on icon "button" at bounding box center [1139, 51] width 10 height 10
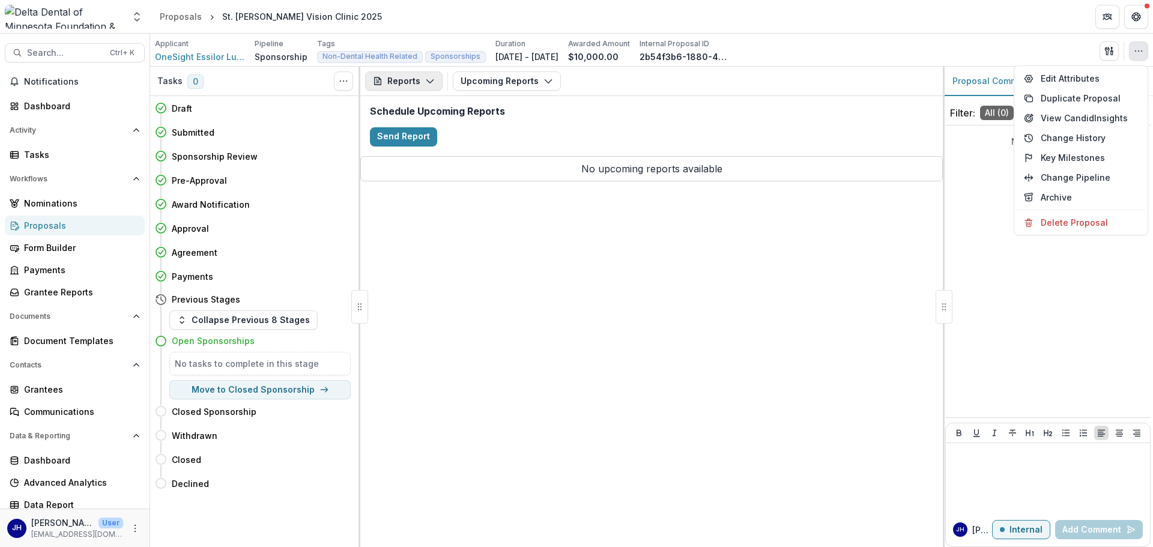
click at [423, 81] on button "Reports" at bounding box center [403, 80] width 77 height 19
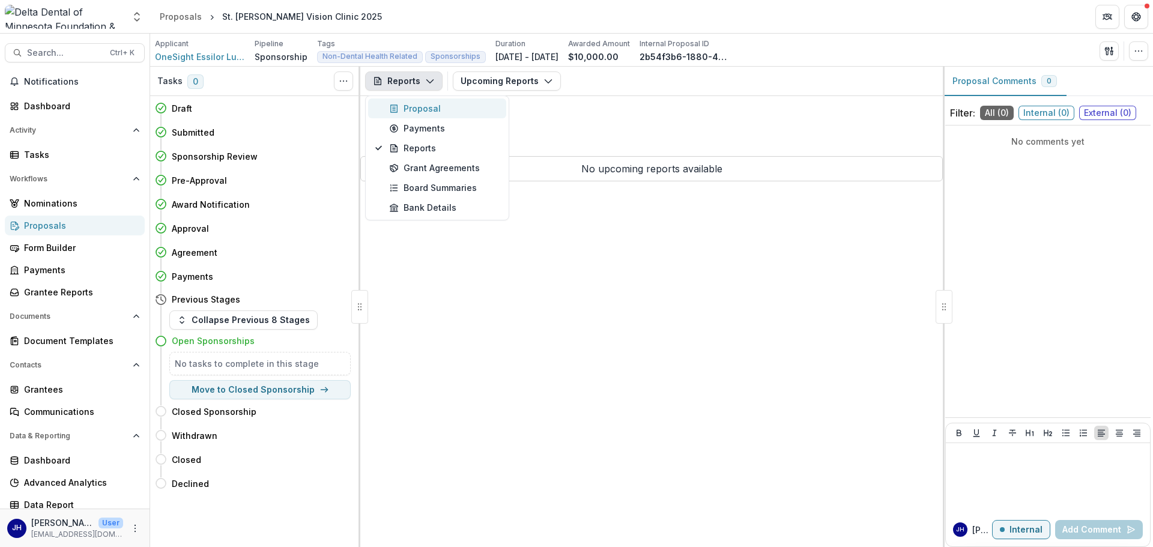
click at [421, 109] on div "Proposal" at bounding box center [444, 108] width 110 height 13
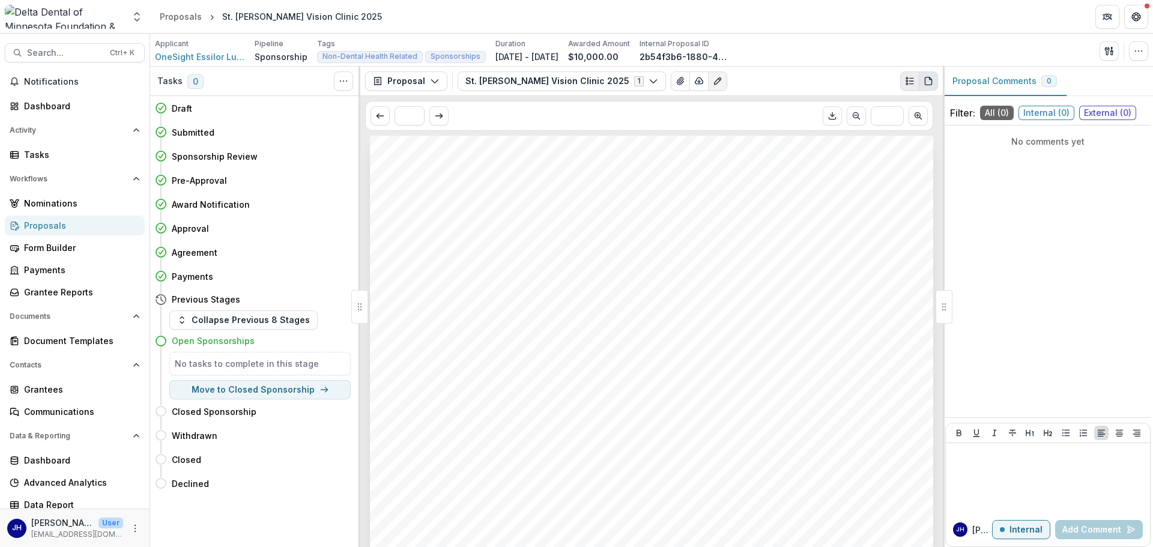
click at [768, 85] on button "Plaintext view" at bounding box center [909, 80] width 19 height 19
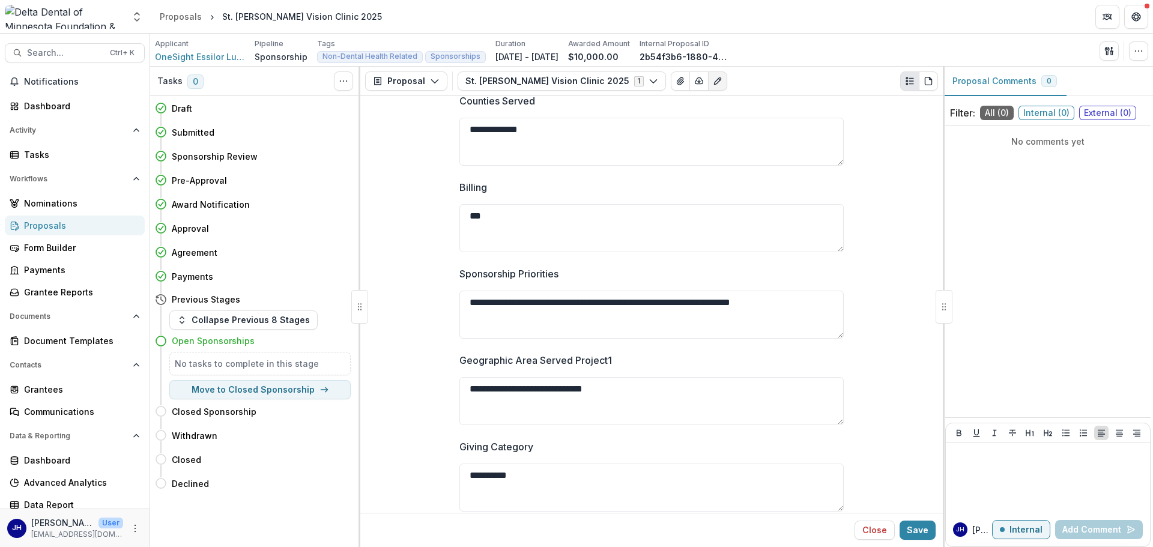
scroll to position [3738, 0]
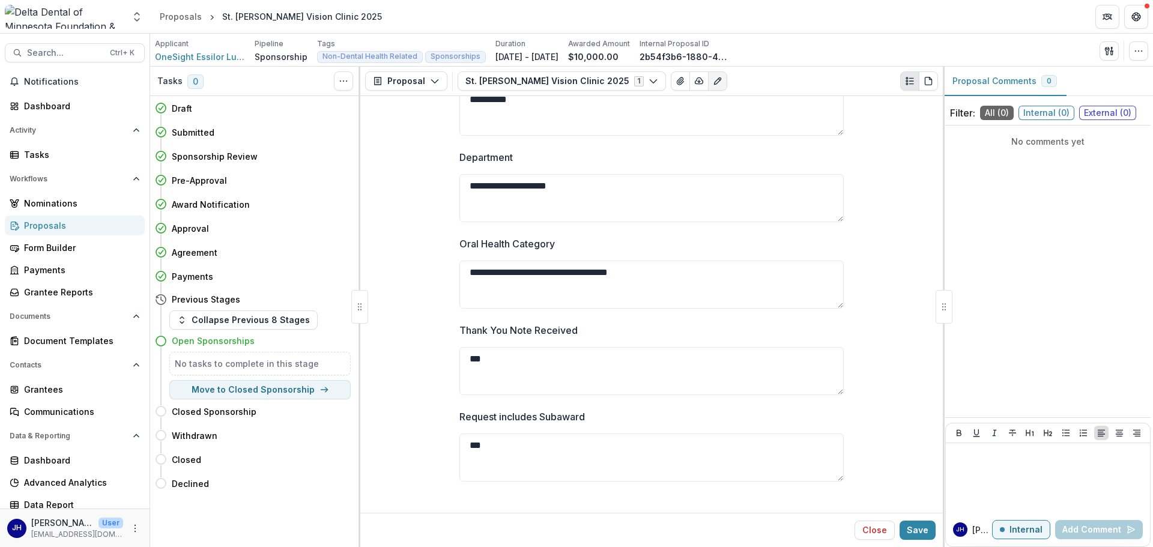
click at [462, 333] on p "Thank You Note Received" at bounding box center [518, 330] width 118 height 14
click at [462, 347] on textarea "***" at bounding box center [651, 371] width 384 height 48
click at [468, 328] on p "Thank You Note Received" at bounding box center [518, 330] width 118 height 14
click at [468, 347] on textarea "***" at bounding box center [651, 371] width 384 height 48
click at [468, 328] on p "Thank You Note Received" at bounding box center [518, 330] width 118 height 14
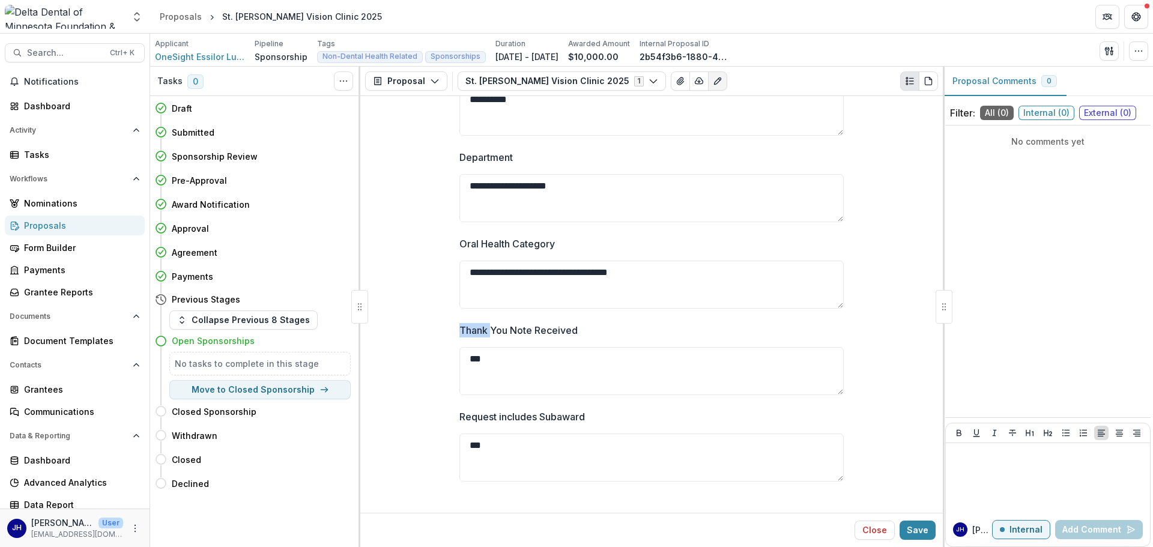
click at [468, 347] on textarea "***" at bounding box center [651, 371] width 384 height 48
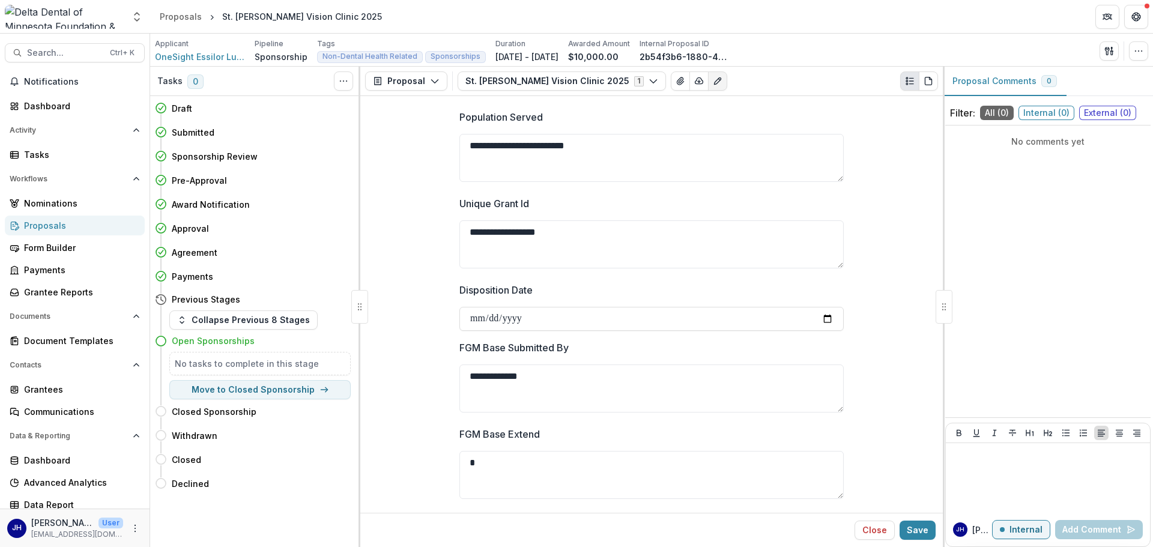
scroll to position [0, 0]
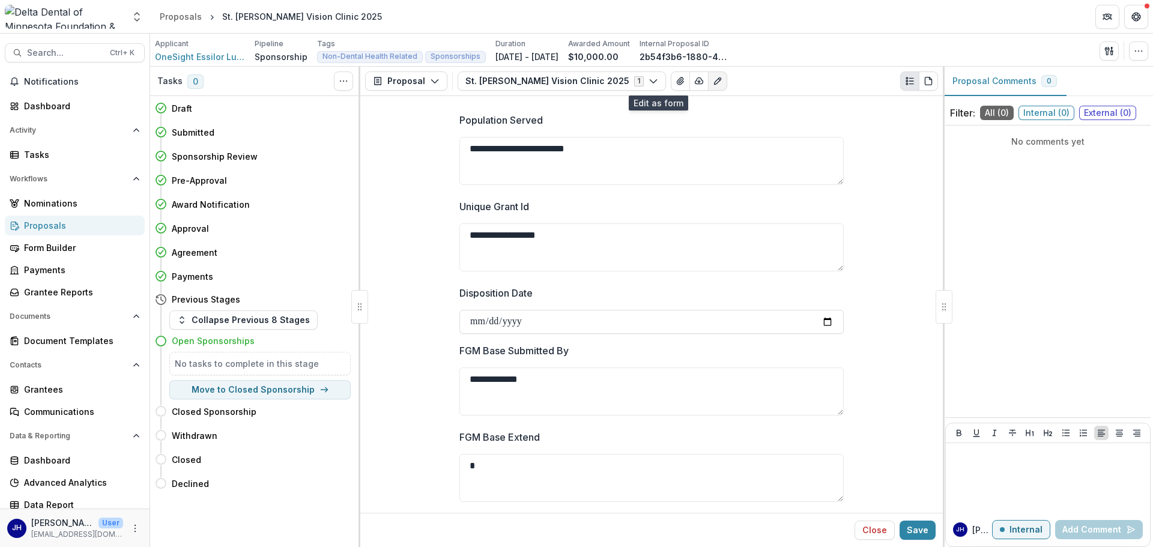
click at [708, 80] on button "Edit as form" at bounding box center [717, 80] width 19 height 19
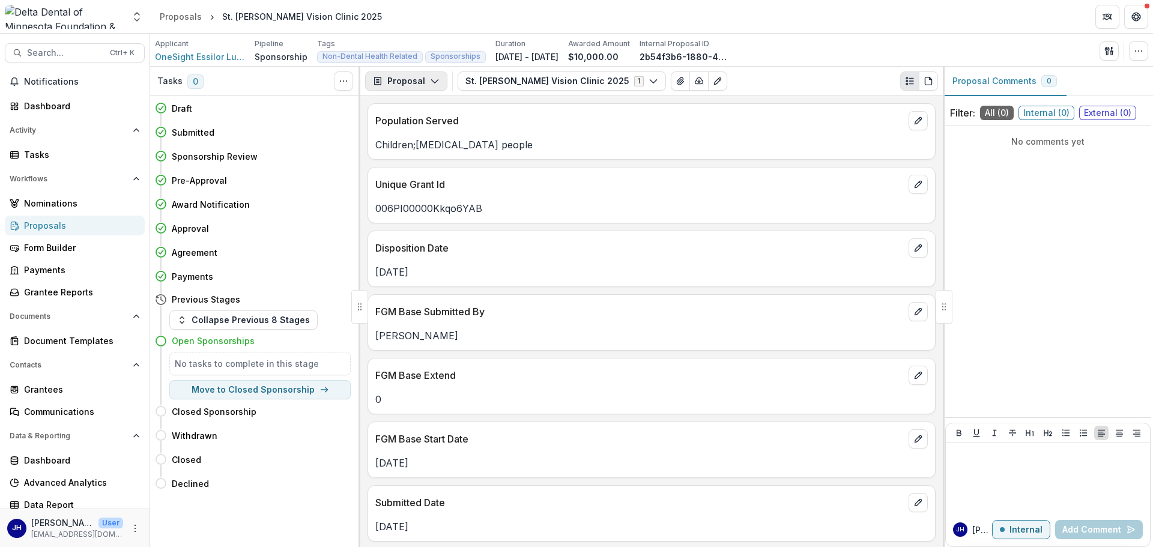
click at [430, 83] on icon "button" at bounding box center [435, 81] width 10 height 10
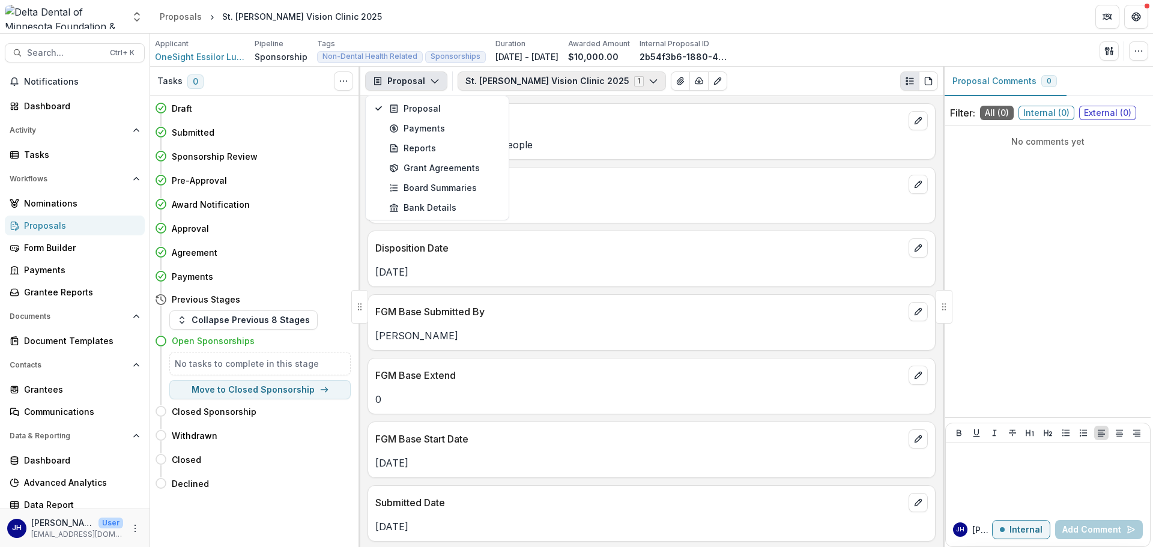
click at [650, 80] on polyline "button" at bounding box center [653, 82] width 7 height 4
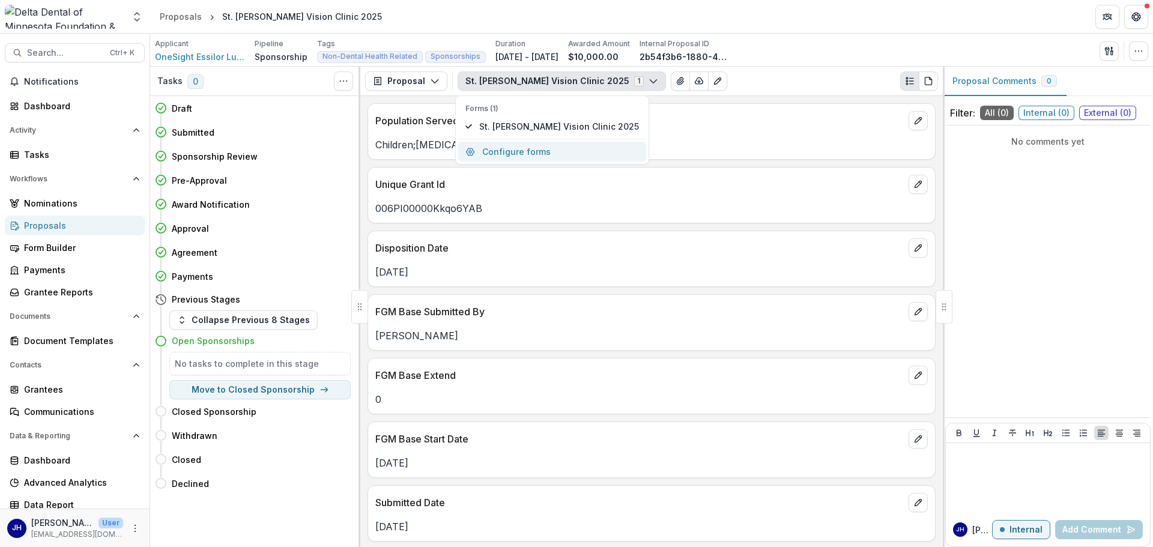
click at [502, 147] on button "Configure forms" at bounding box center [552, 152] width 188 height 20
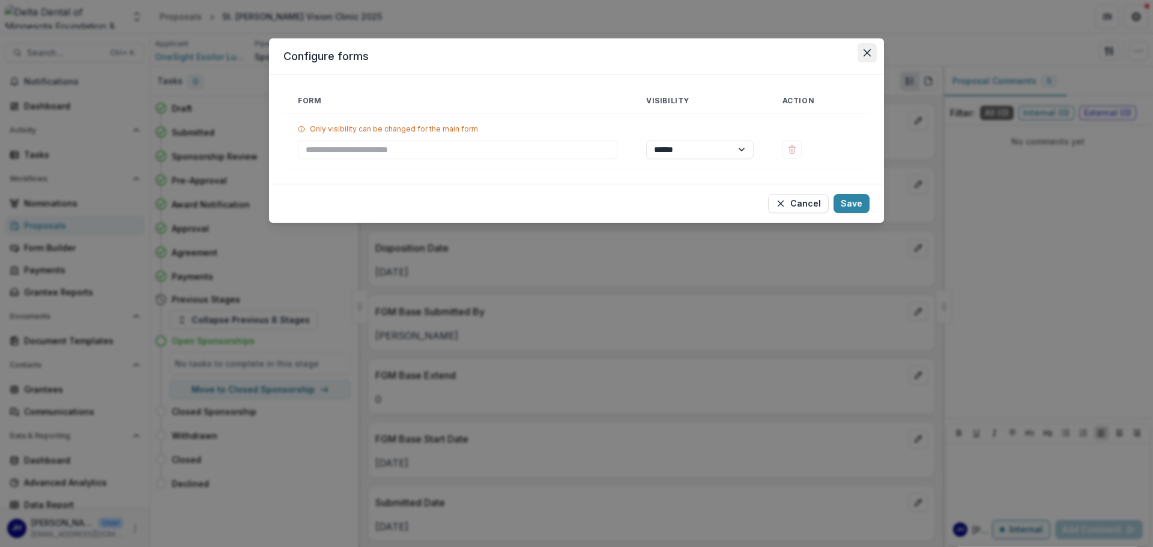
click at [768, 49] on button "Close" at bounding box center [866, 52] width 19 height 19
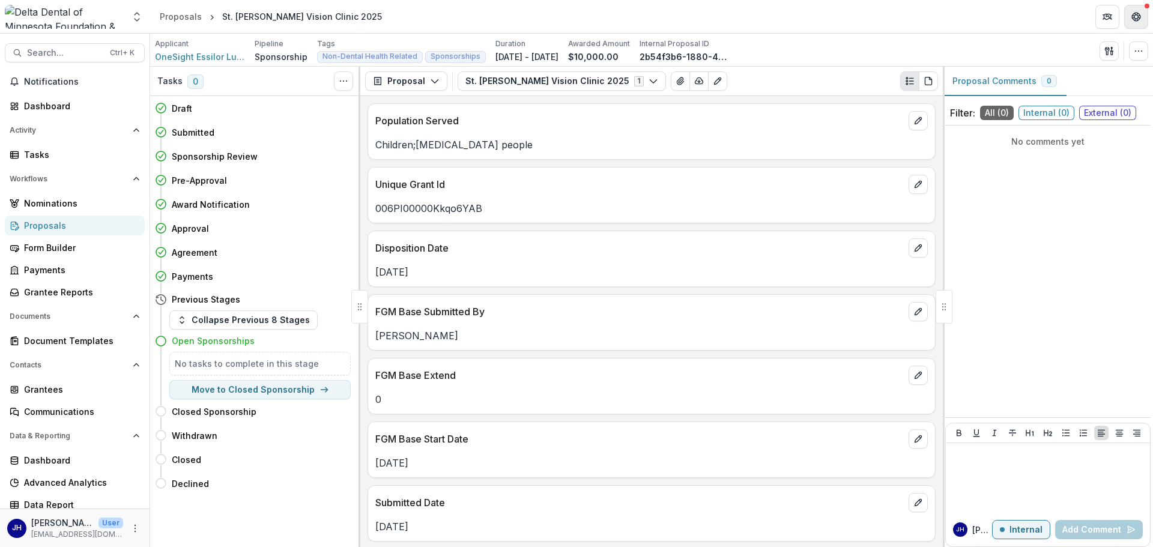
click at [768, 20] on icon "Get Help" at bounding box center [1136, 17] width 10 height 10
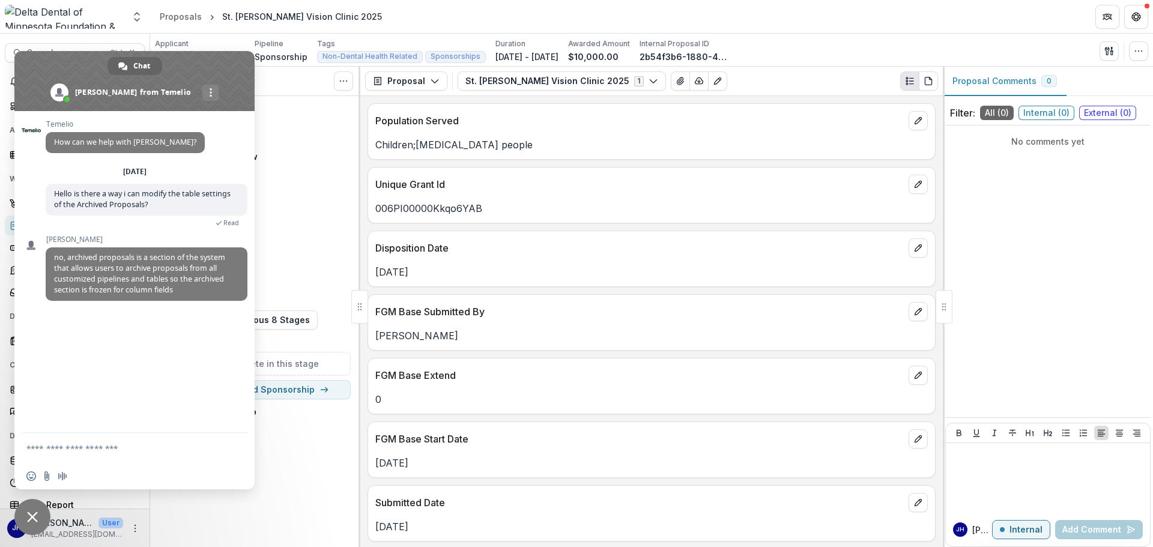
click at [115, 378] on form at bounding box center [121, 449] width 190 height 32
click at [101, 378] on textarea "Compose your message..." at bounding box center [121, 448] width 190 height 11
type textarea "**********"
click at [768, 83] on icon "PDF view" at bounding box center [928, 81] width 10 height 10
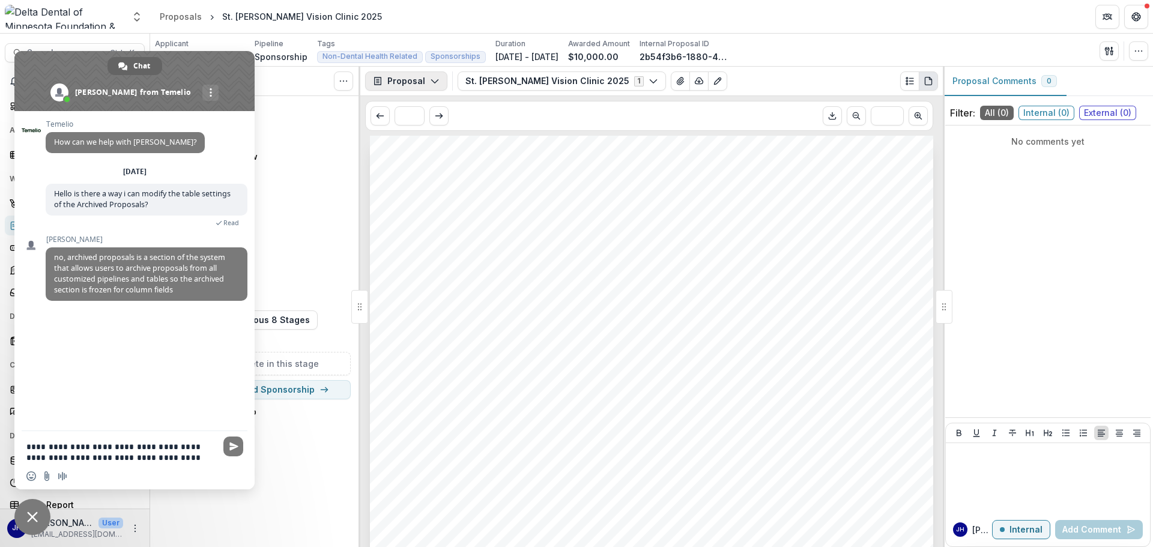
click at [427, 73] on button "Proposal" at bounding box center [406, 80] width 82 height 19
click at [417, 150] on div "Reports" at bounding box center [444, 148] width 110 height 13
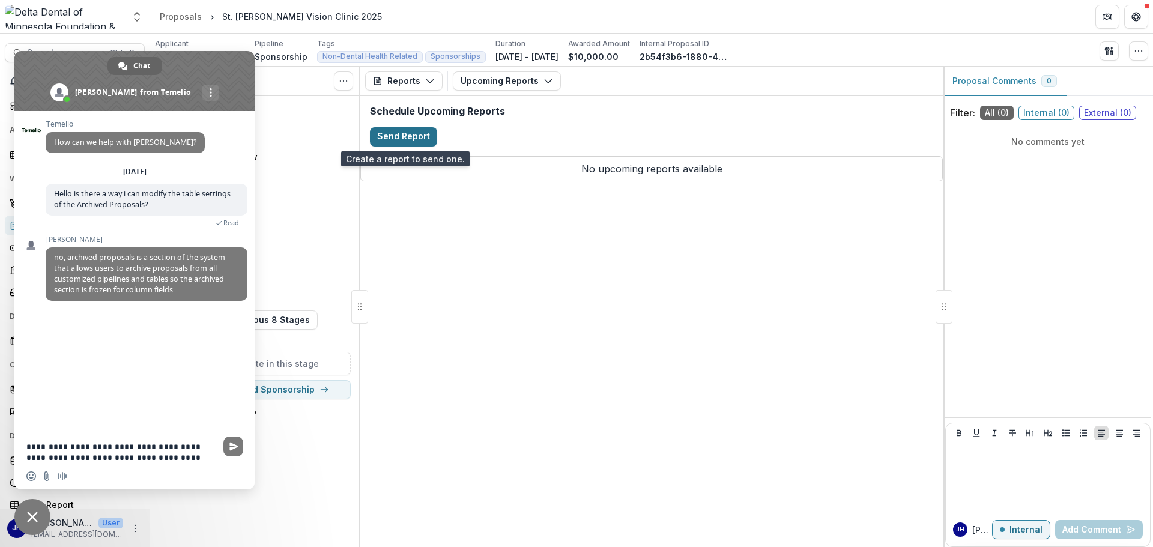
click at [416, 136] on button "Send Report" at bounding box center [403, 136] width 67 height 19
select select "********"
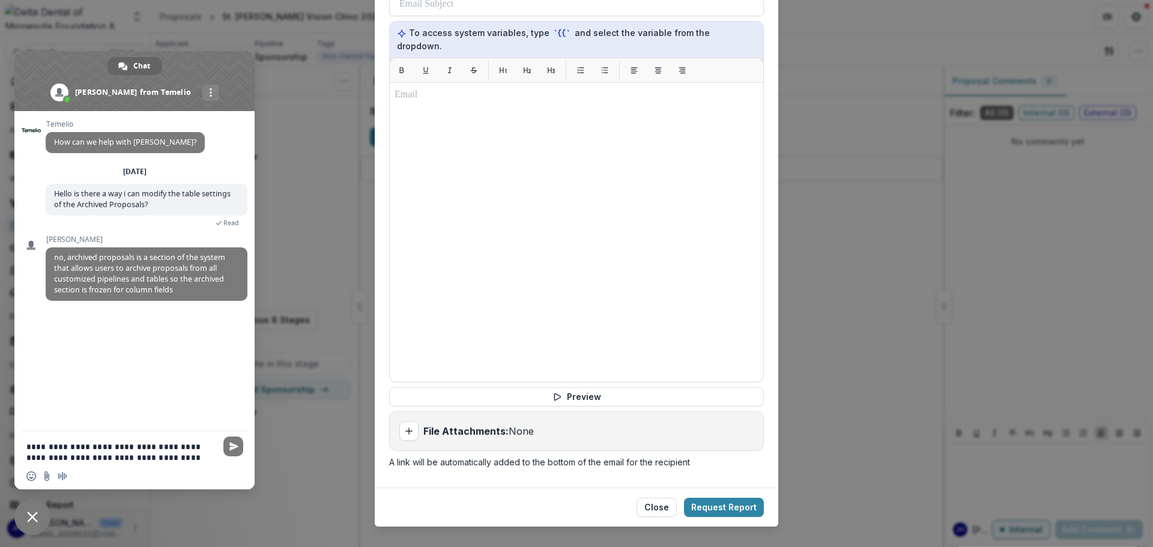
scroll to position [722, 0]
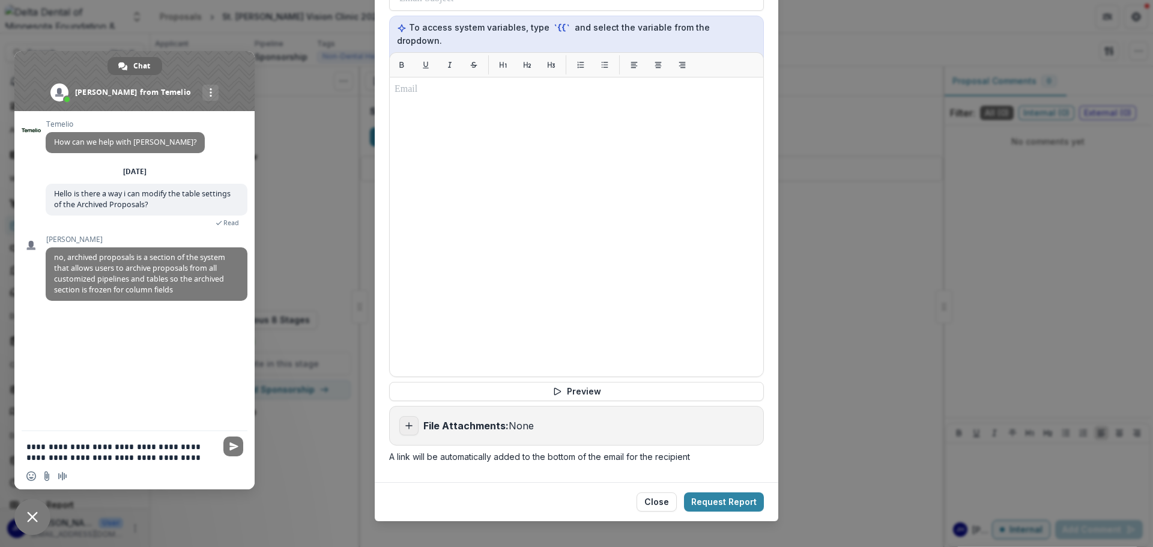
click at [411, 378] on icon "Add attachment" at bounding box center [409, 426] width 10 height 10
type input "**********"
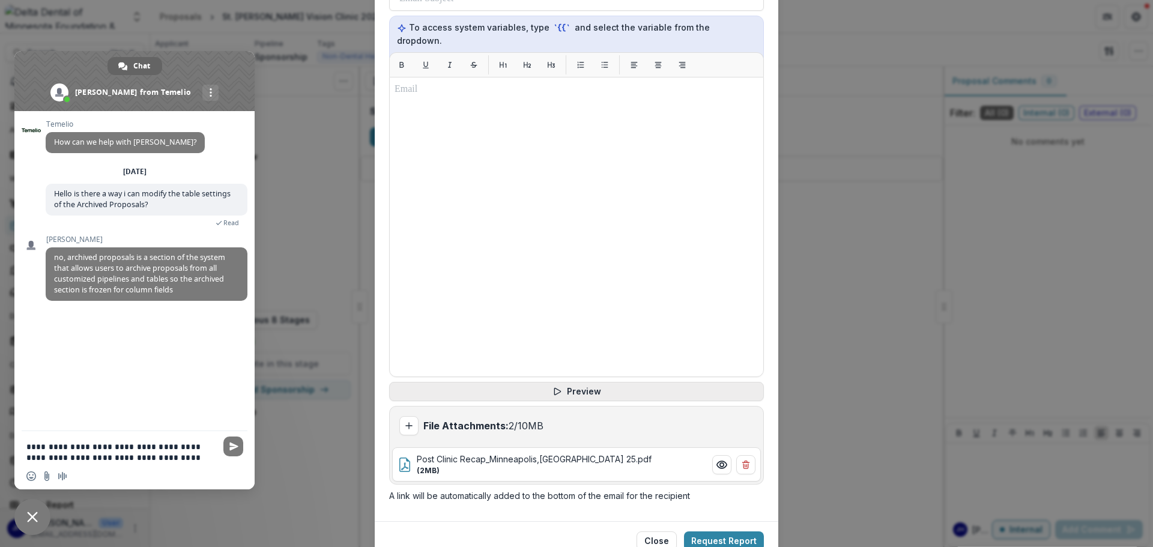
click at [583, 378] on button "Preview" at bounding box center [576, 391] width 375 height 19
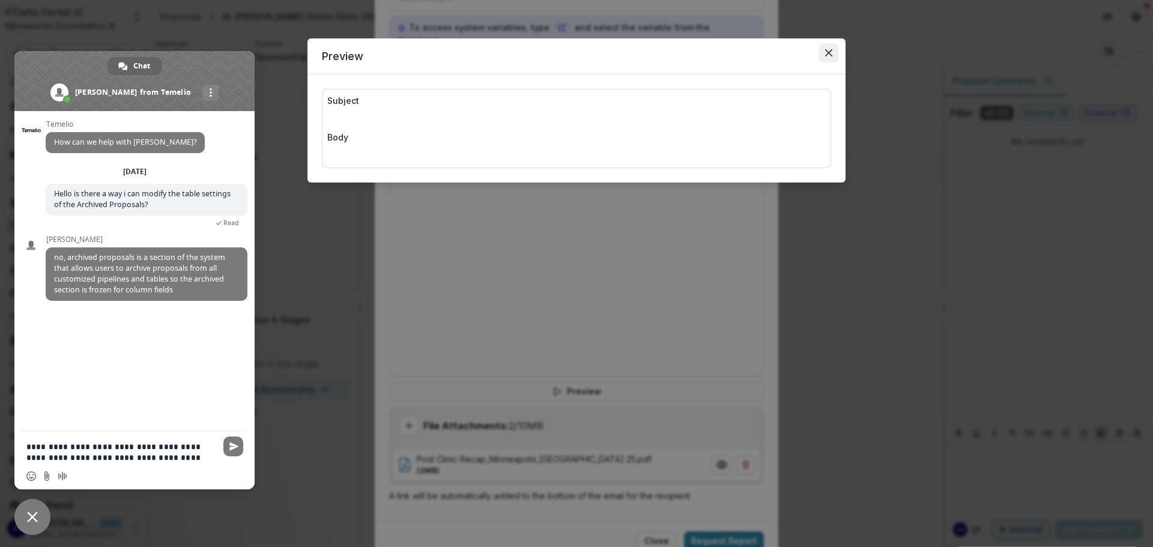
click at [768, 50] on icon "Close" at bounding box center [828, 52] width 7 height 7
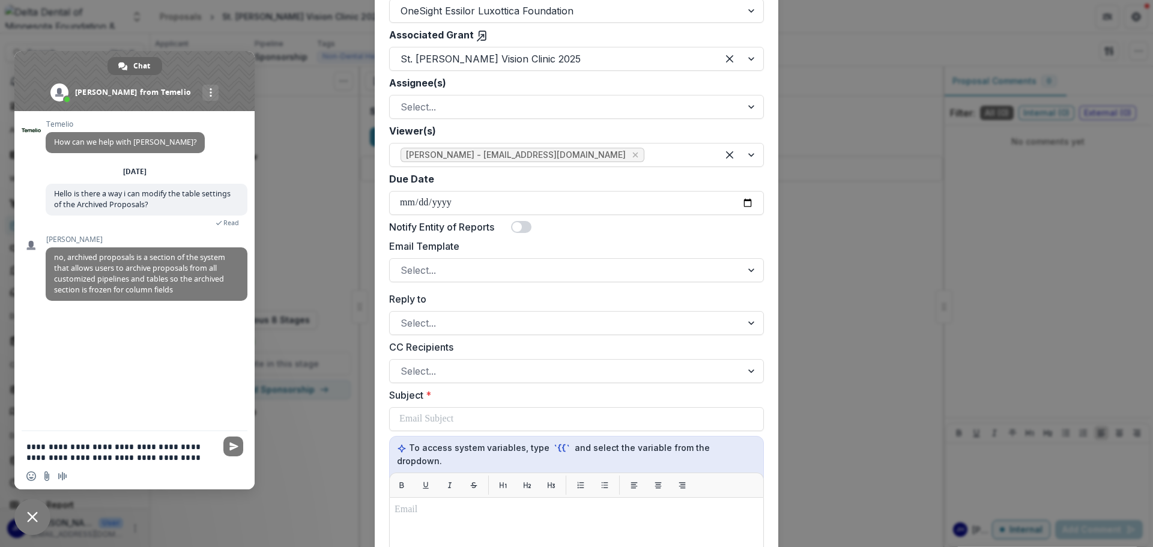
scroll to position [0, 0]
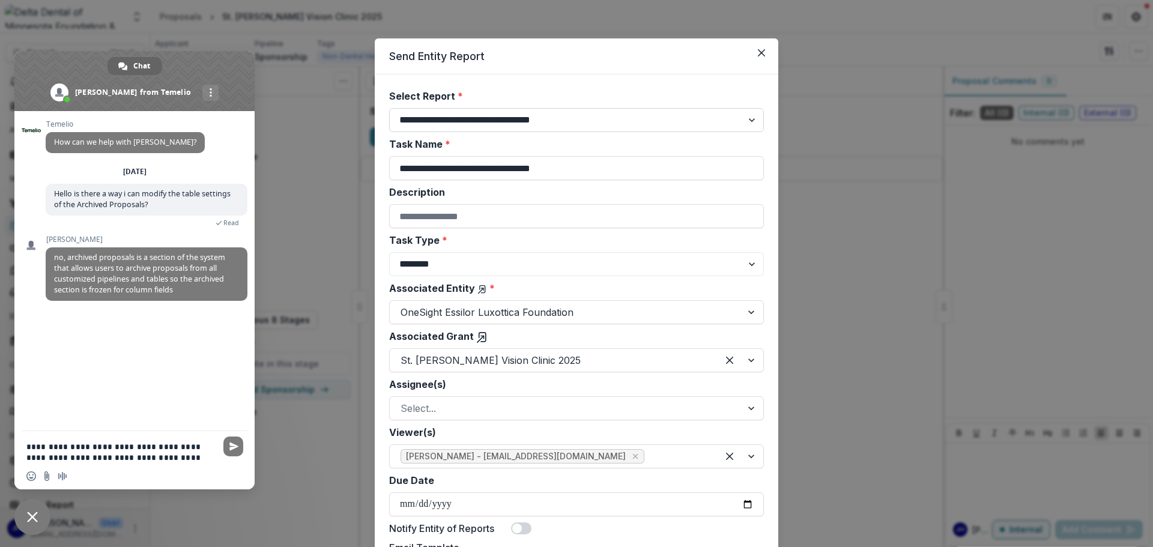
click at [416, 131] on select "**********" at bounding box center [576, 120] width 375 height 24
click at [428, 125] on select "**********" at bounding box center [576, 120] width 375 height 24
click at [459, 125] on select "**********" at bounding box center [576, 120] width 375 height 24
click at [597, 117] on select "**********" at bounding box center [576, 120] width 375 height 24
click at [553, 117] on select "**********" at bounding box center [576, 120] width 375 height 24
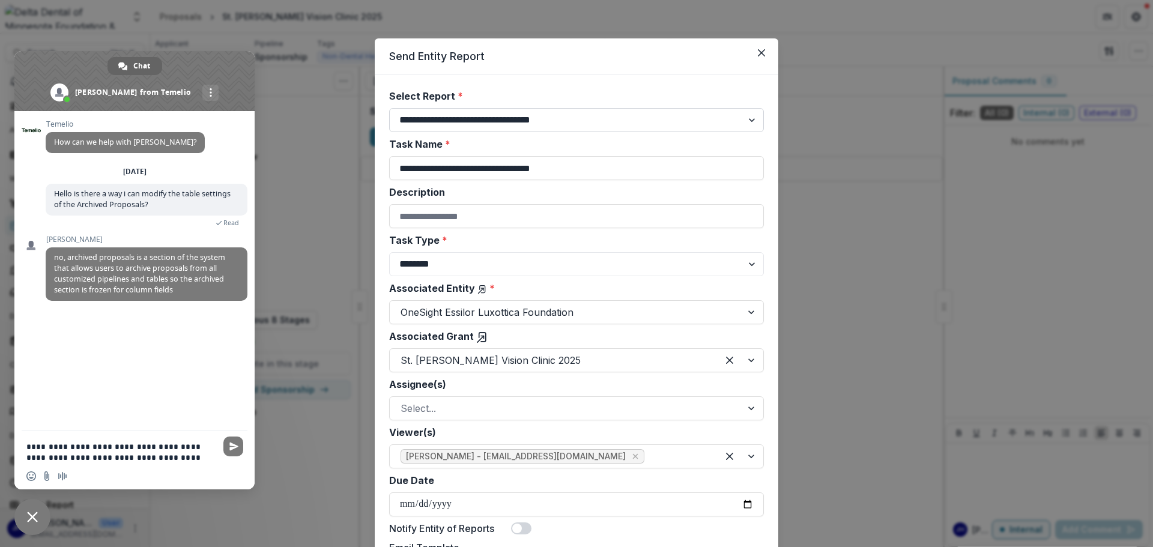
click at [559, 118] on select "**********" at bounding box center [576, 120] width 375 height 24
select select "**********"
click at [389, 108] on select "**********" at bounding box center [576, 120] width 375 height 24
type input "**********"
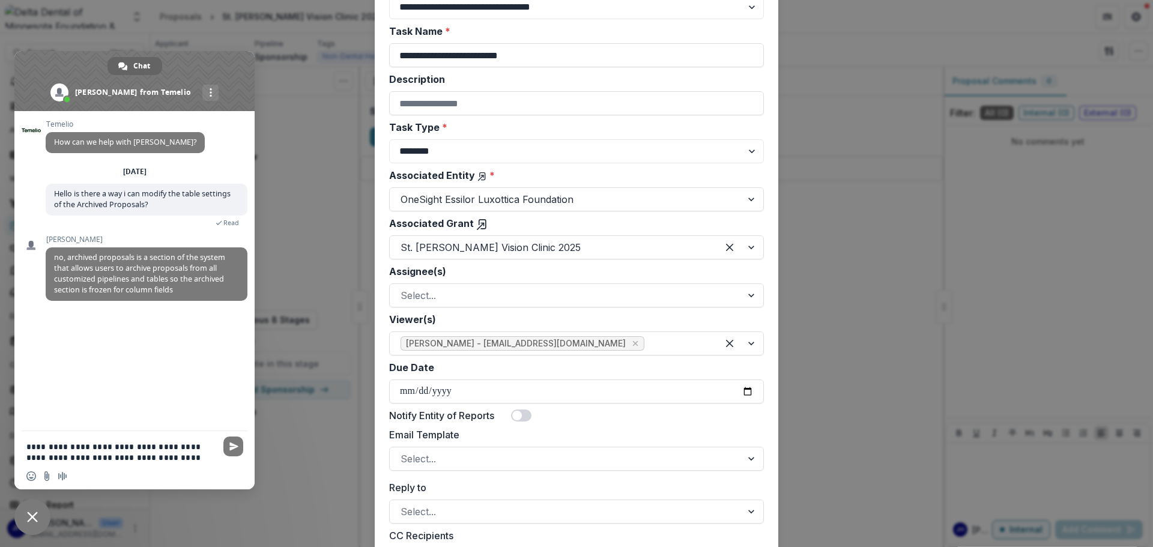
scroll to position [120, 0]
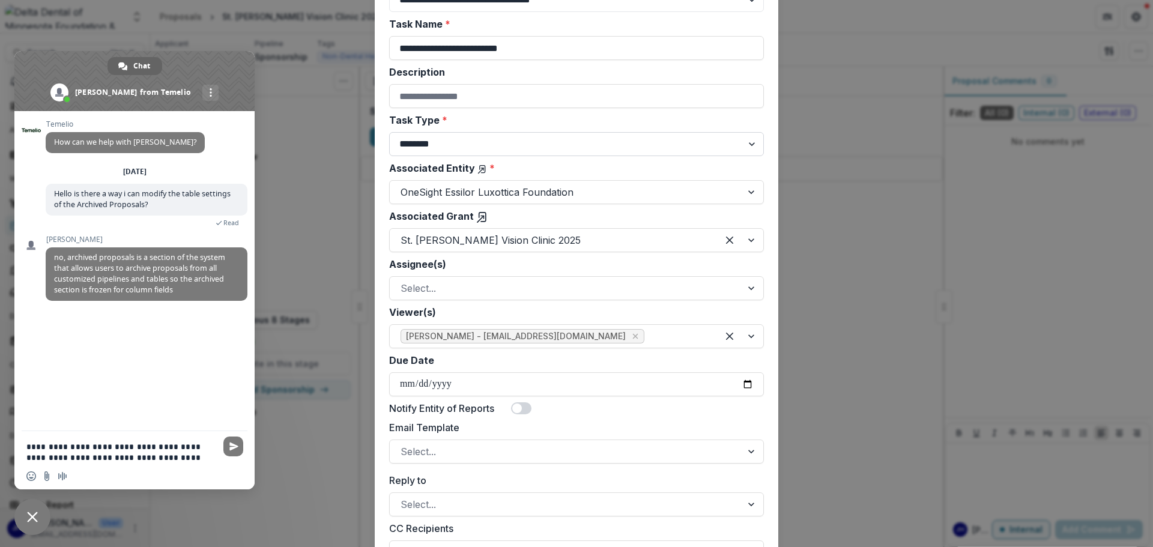
click at [450, 141] on select "******** ********" at bounding box center [576, 144] width 375 height 24
select select "********"
click at [389, 132] on select "******** ********" at bounding box center [576, 144] width 375 height 24
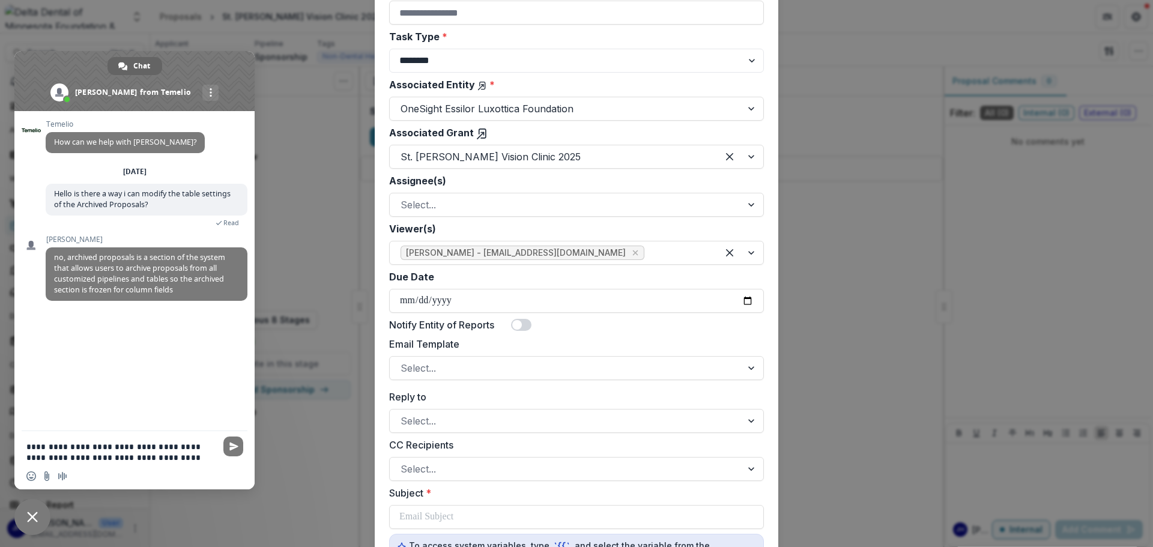
scroll to position [240, 0]
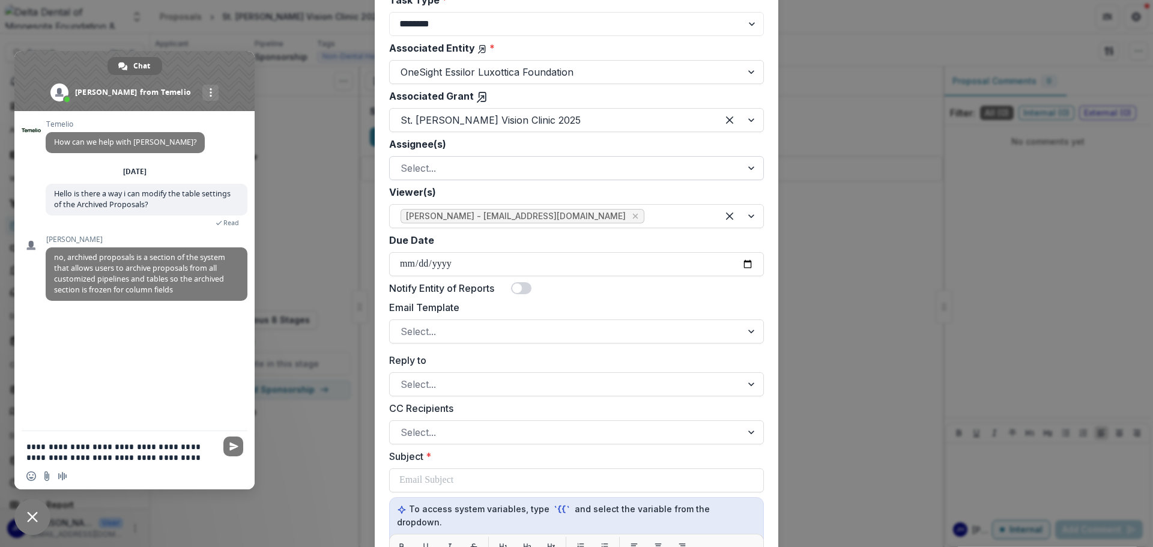
click at [436, 169] on div at bounding box center [565, 168] width 330 height 17
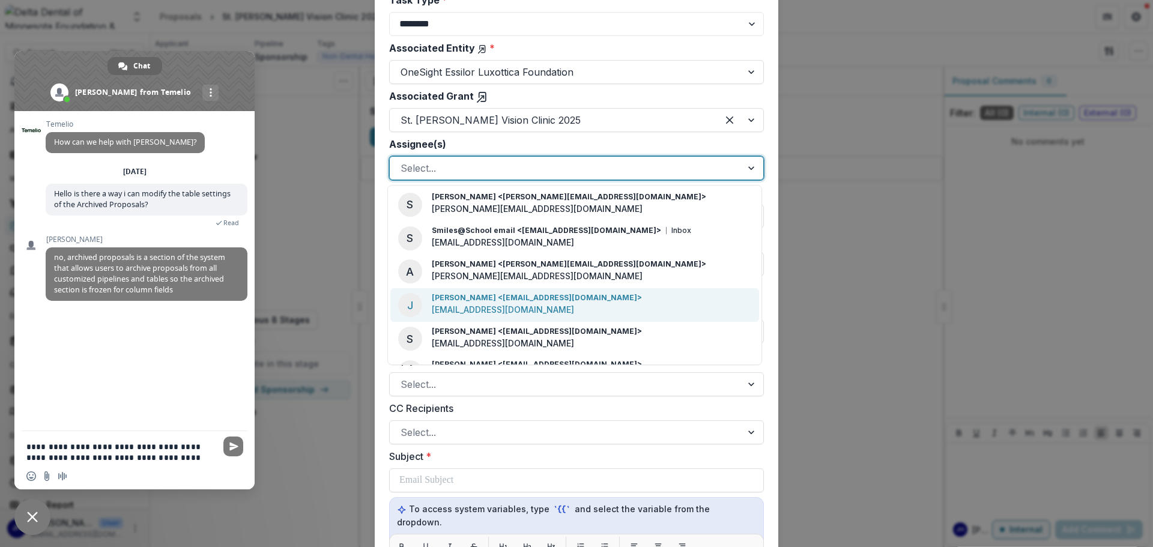
click at [472, 302] on p "[PERSON_NAME] <[EMAIL_ADDRESS][DOMAIN_NAME]>" at bounding box center [537, 297] width 210 height 11
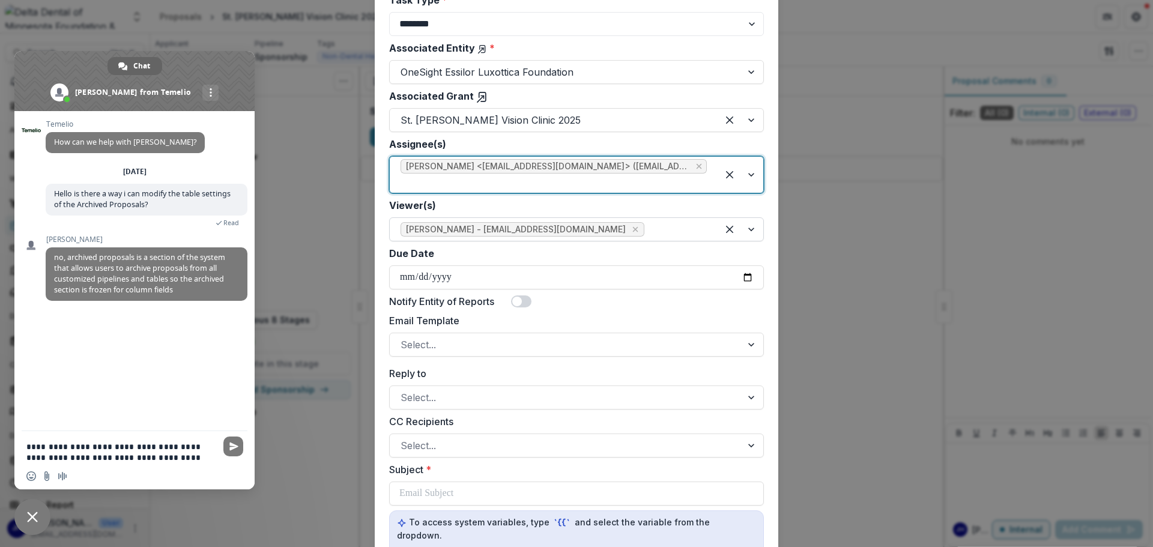
click at [685, 231] on div at bounding box center [677, 229] width 60 height 17
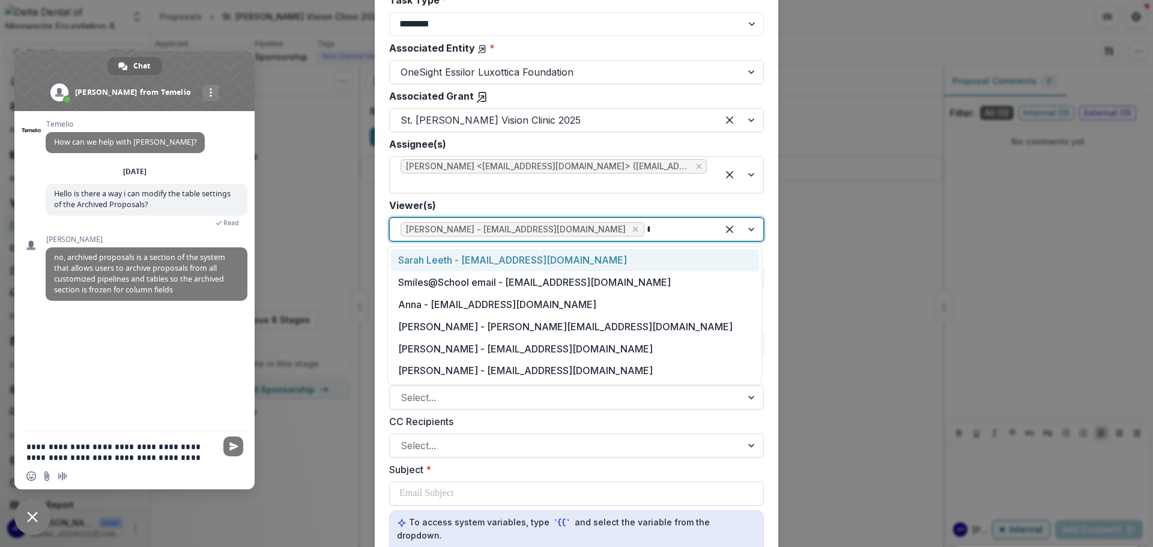
type input "**"
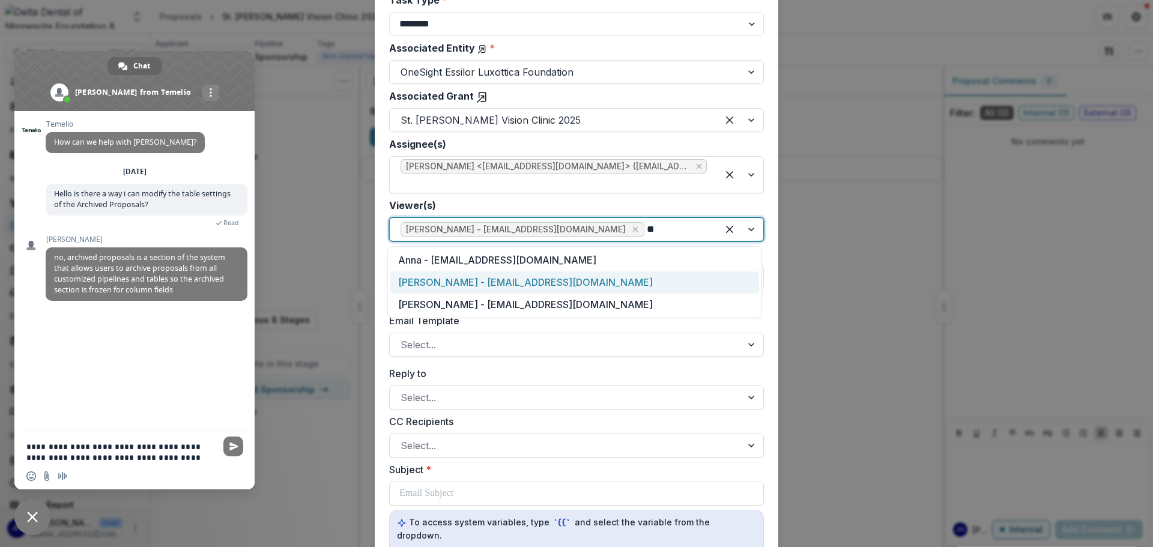
click at [613, 282] on div "[PERSON_NAME] - [EMAIL_ADDRESS][DOMAIN_NAME]" at bounding box center [574, 282] width 369 height 22
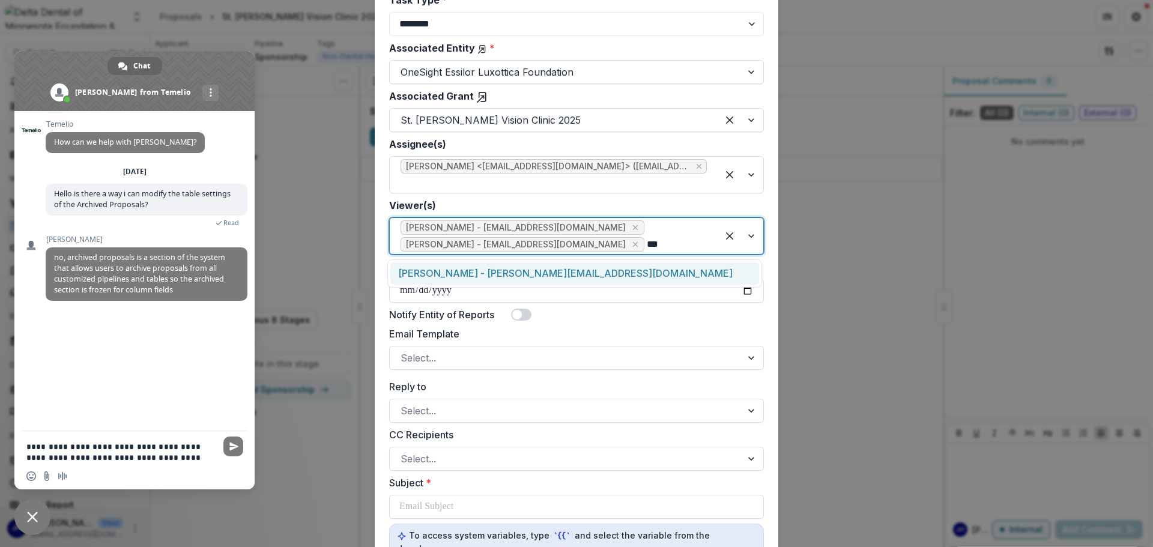
type input "****"
click at [548, 275] on div "[PERSON_NAME] - [PERSON_NAME][EMAIL_ADDRESS][DOMAIN_NAME]" at bounding box center [574, 273] width 369 height 22
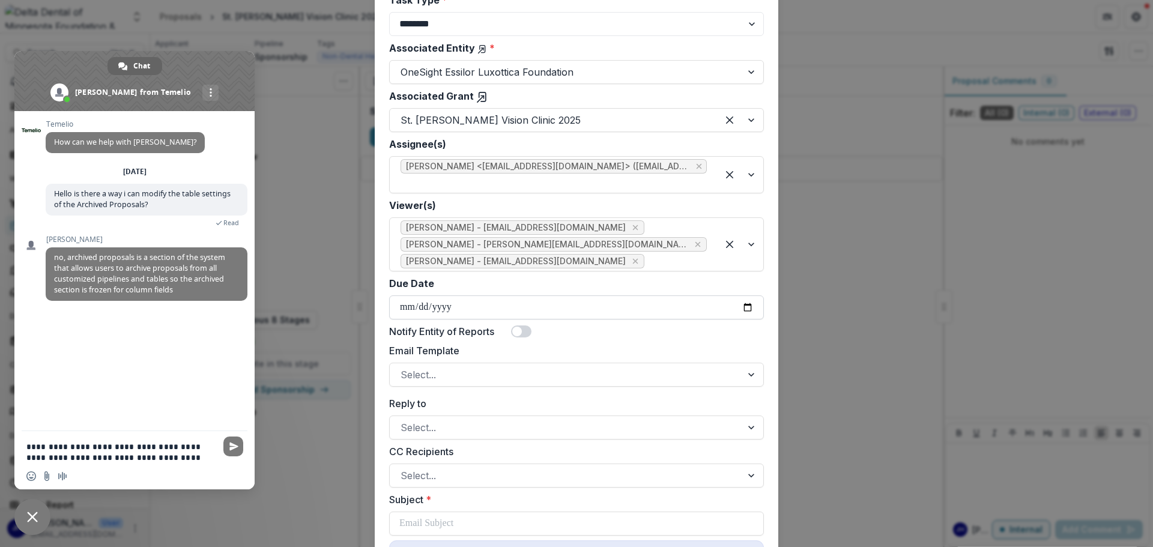
click at [482, 306] on input "Due Date" at bounding box center [576, 307] width 375 height 24
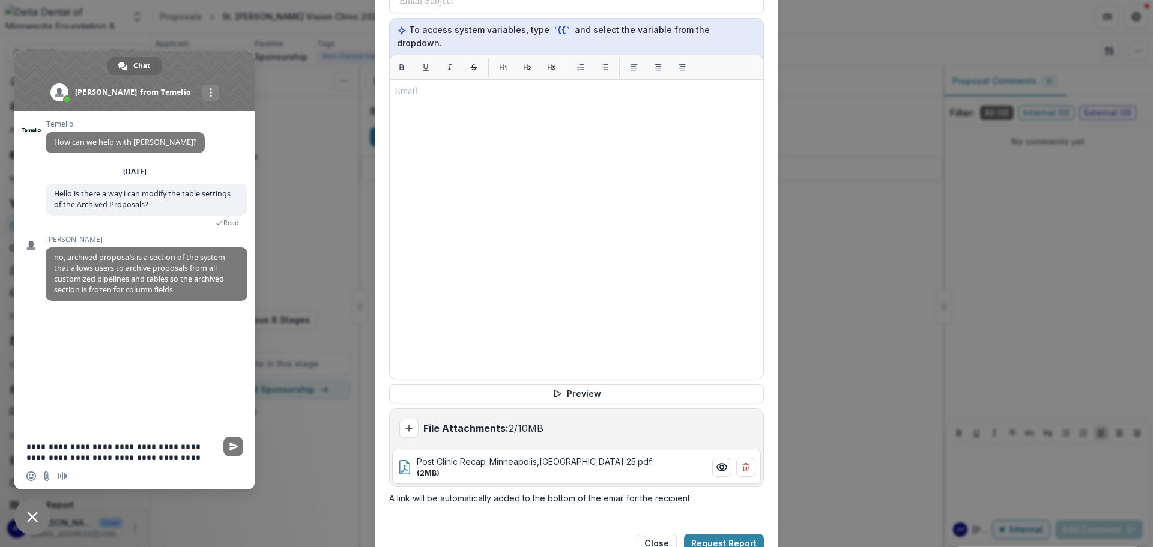
scroll to position [804, 0]
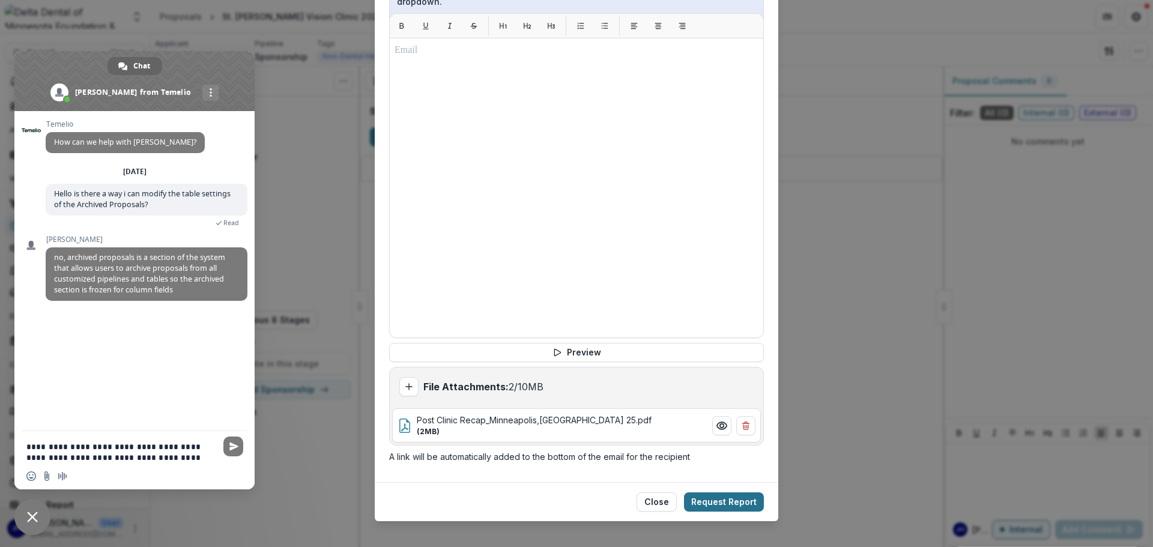
click at [736, 378] on button "Request Report" at bounding box center [724, 501] width 80 height 19
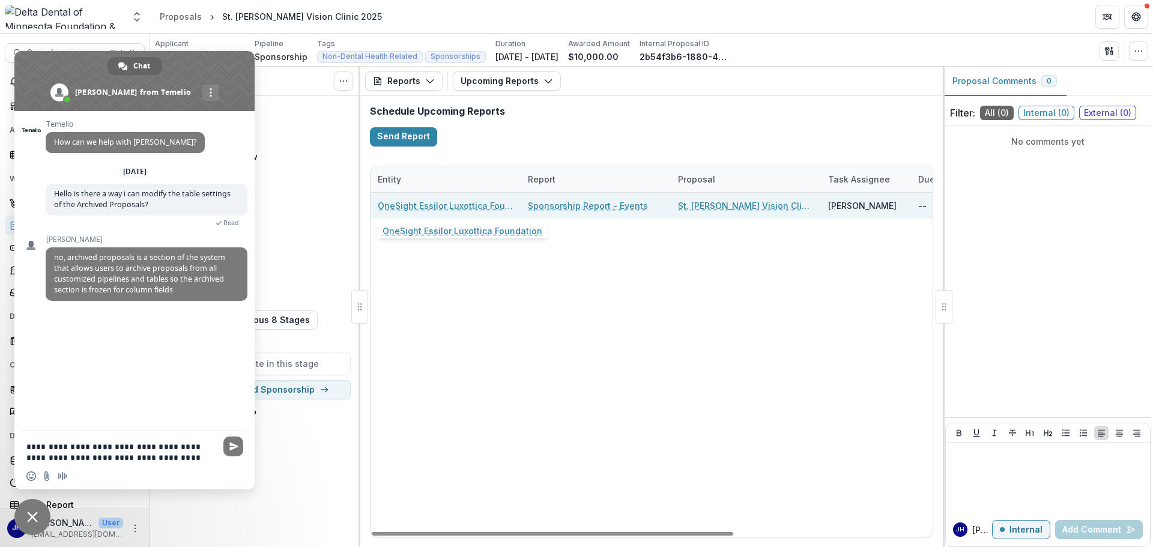
click at [461, 204] on link "OneSight Essilor Luxottica Foundation" at bounding box center [446, 205] width 136 height 13
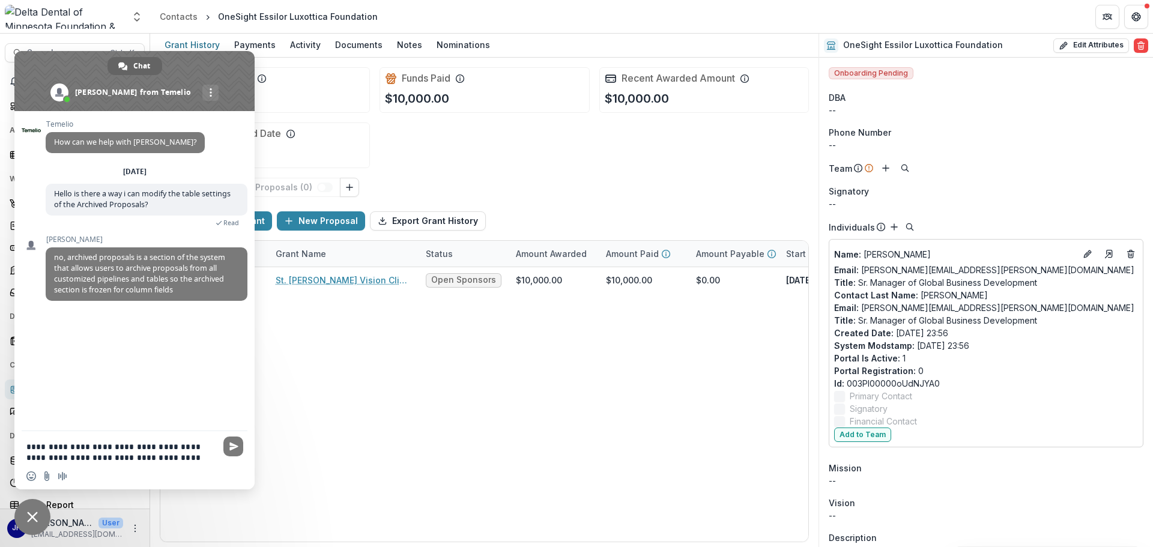
drag, startPoint x: 192, startPoint y: 458, endPoint x: 0, endPoint y: 390, distance: 204.0
click at [0, 378] on body "Skip to content Aggregate Analysis Foundations Delta Dental of [US_STATE] Found…" at bounding box center [576, 273] width 1153 height 547
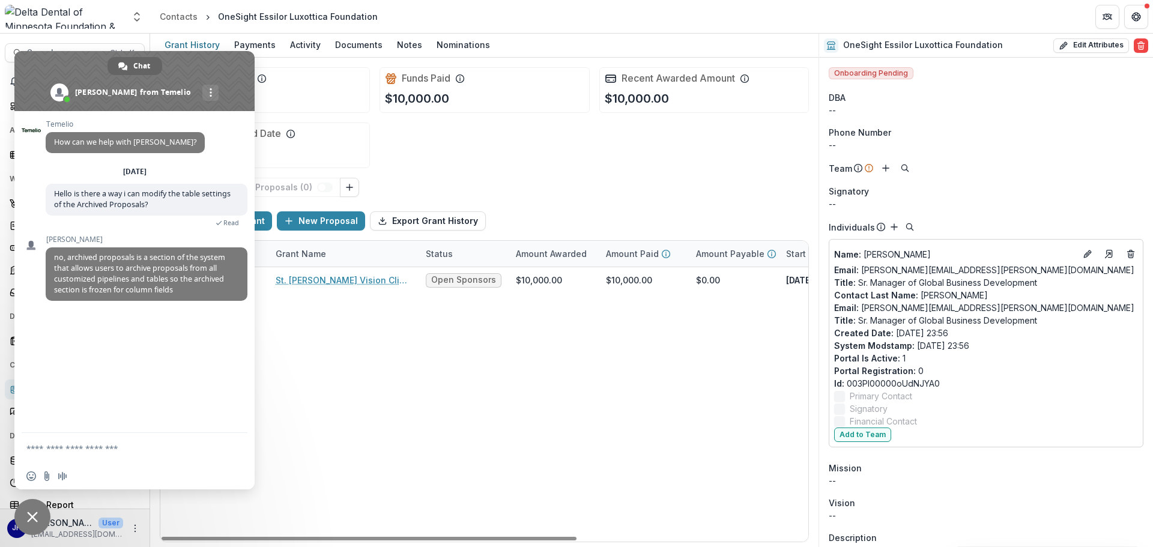
click at [38, 378] on span "Close chat" at bounding box center [32, 517] width 36 height 36
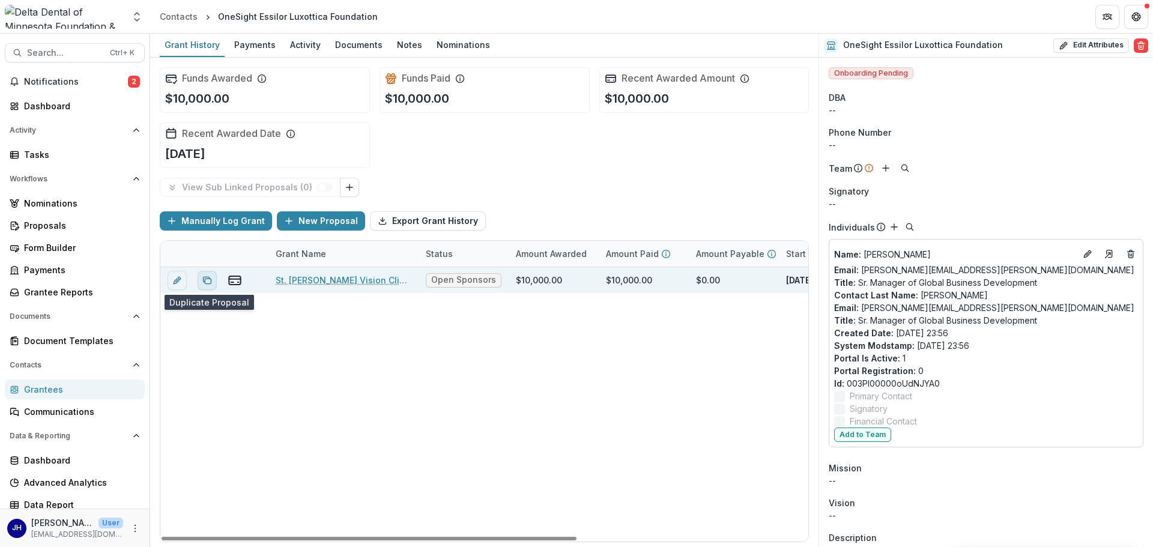
click at [205, 274] on button "Duplicate proposal" at bounding box center [207, 280] width 19 height 19
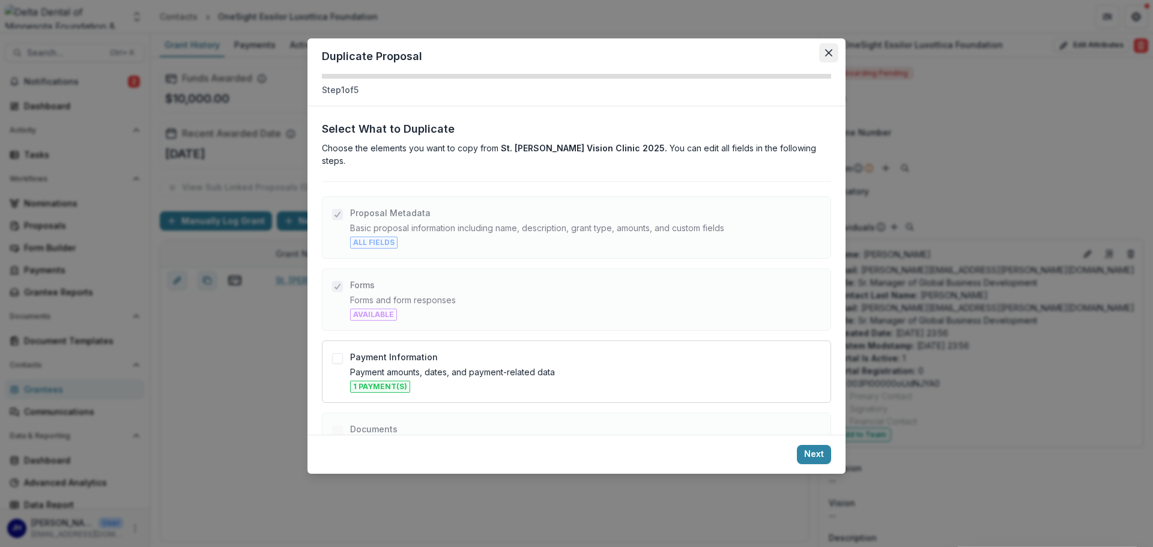
click at [768, 48] on button "Close" at bounding box center [828, 52] width 19 height 19
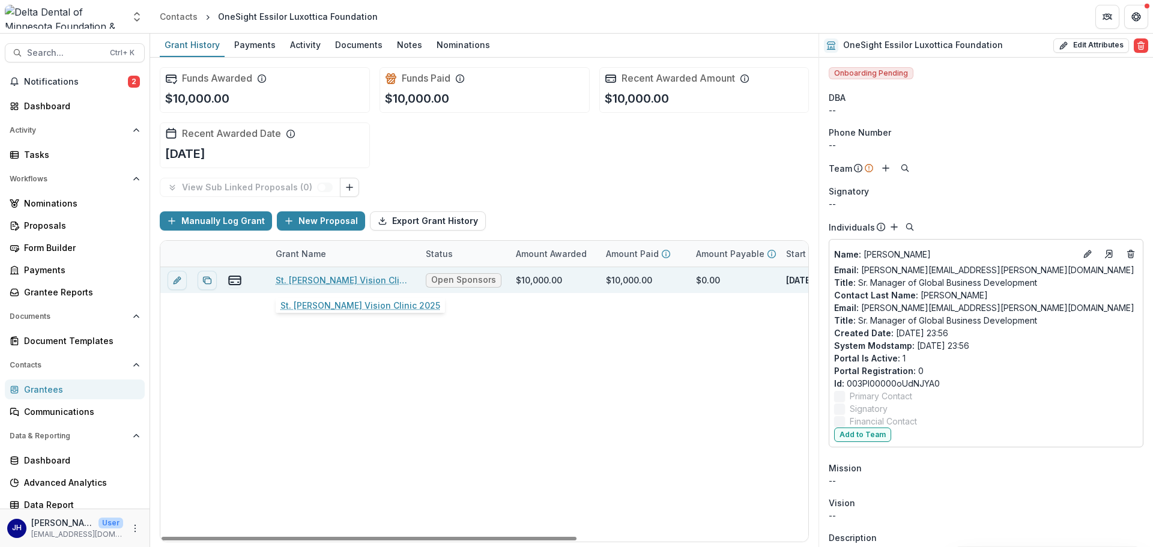
click at [325, 282] on link "St. [PERSON_NAME] Vision Clinic 2025" at bounding box center [344, 280] width 136 height 13
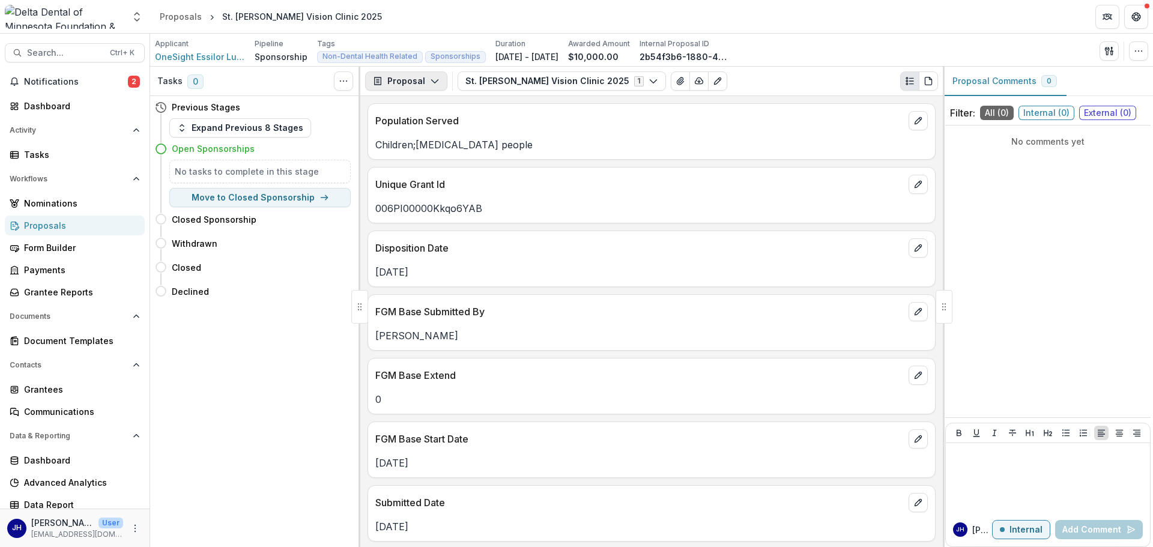
click at [401, 82] on button "Proposal" at bounding box center [406, 80] width 82 height 19
click at [411, 141] on button "Reports" at bounding box center [437, 148] width 138 height 20
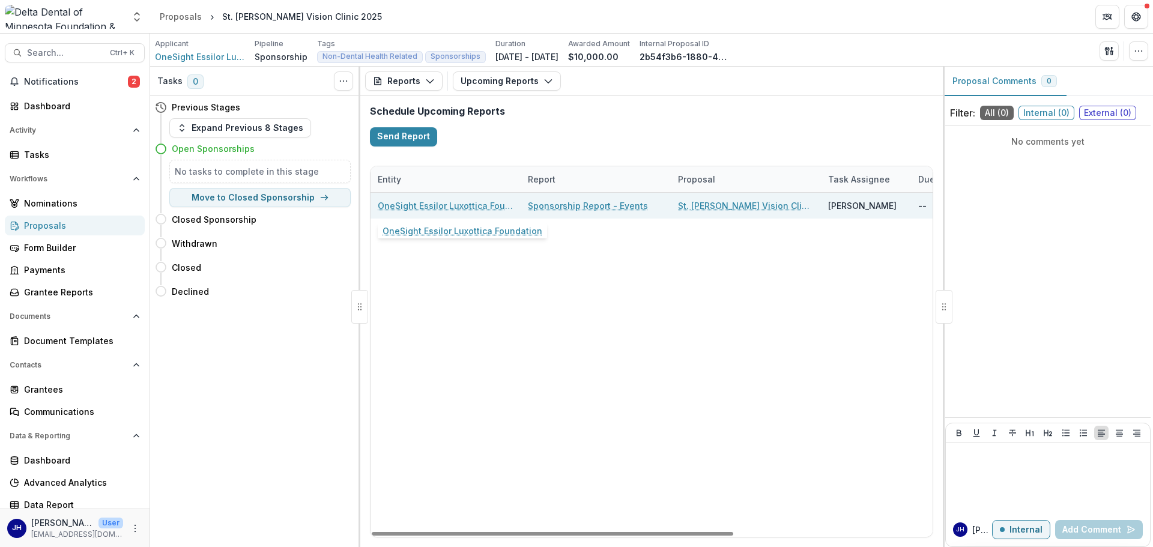
click at [438, 203] on link "OneSight Essilor Luxottica Foundation" at bounding box center [446, 205] width 136 height 13
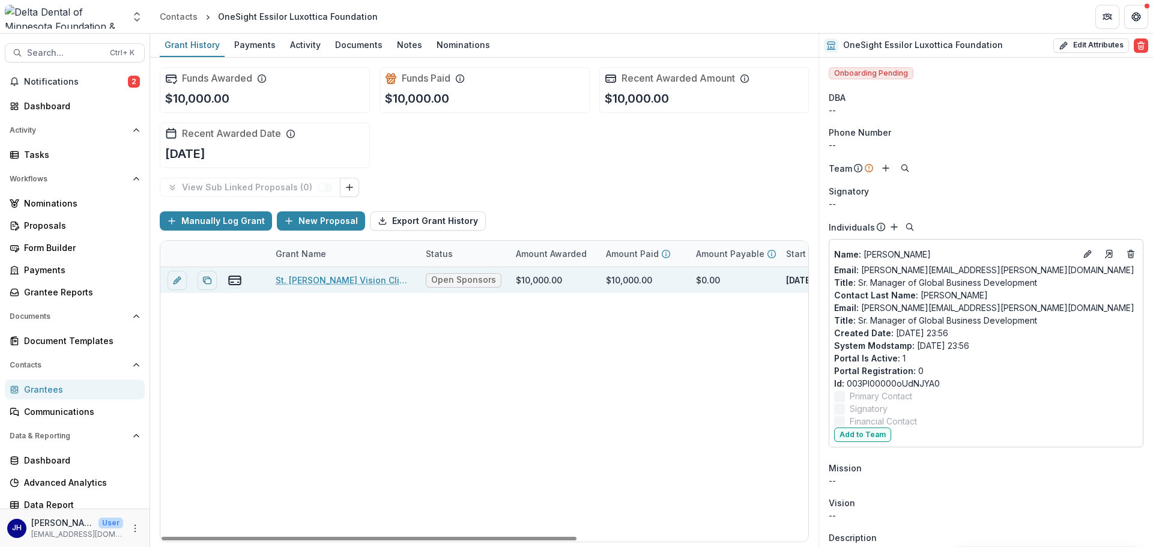
click at [311, 282] on link "St. [PERSON_NAME] Vision Clinic 2025" at bounding box center [344, 280] width 136 height 13
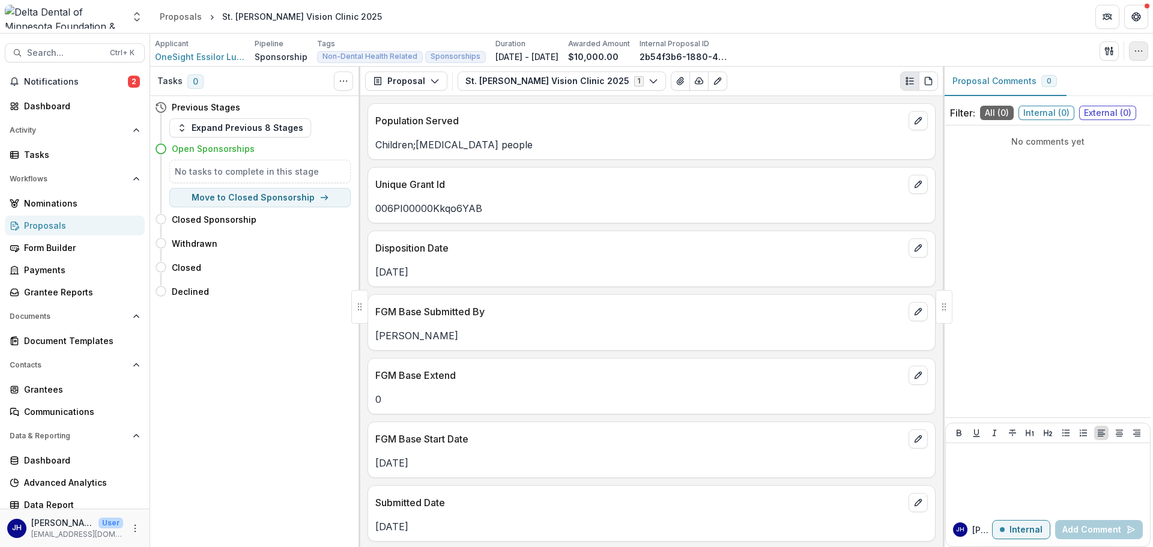
click at [768, 50] on icon "button" at bounding box center [1139, 51] width 10 height 10
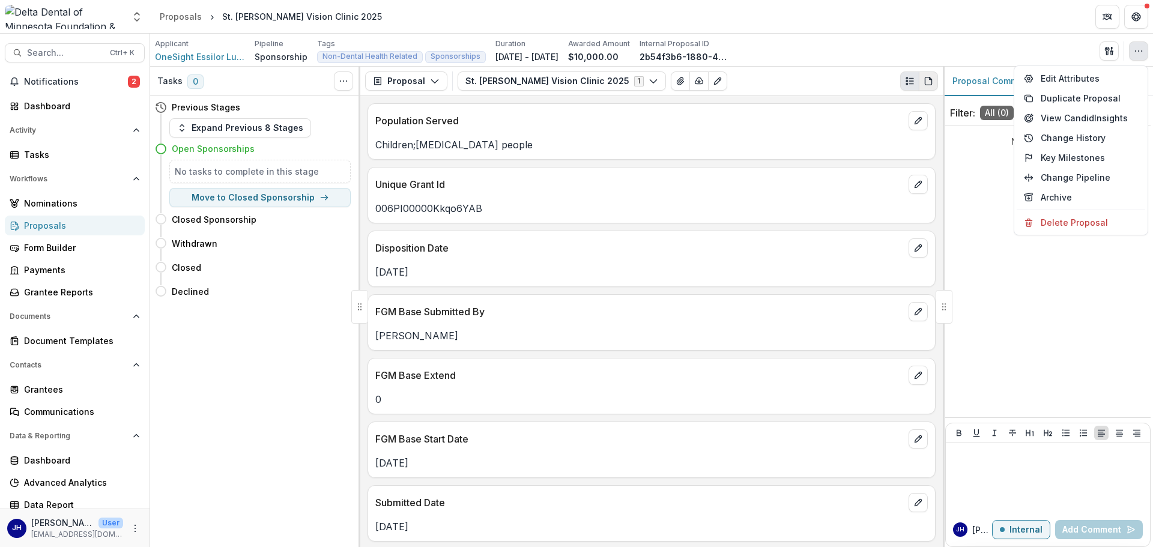
click at [768, 81] on icon "PDF view" at bounding box center [928, 81] width 10 height 10
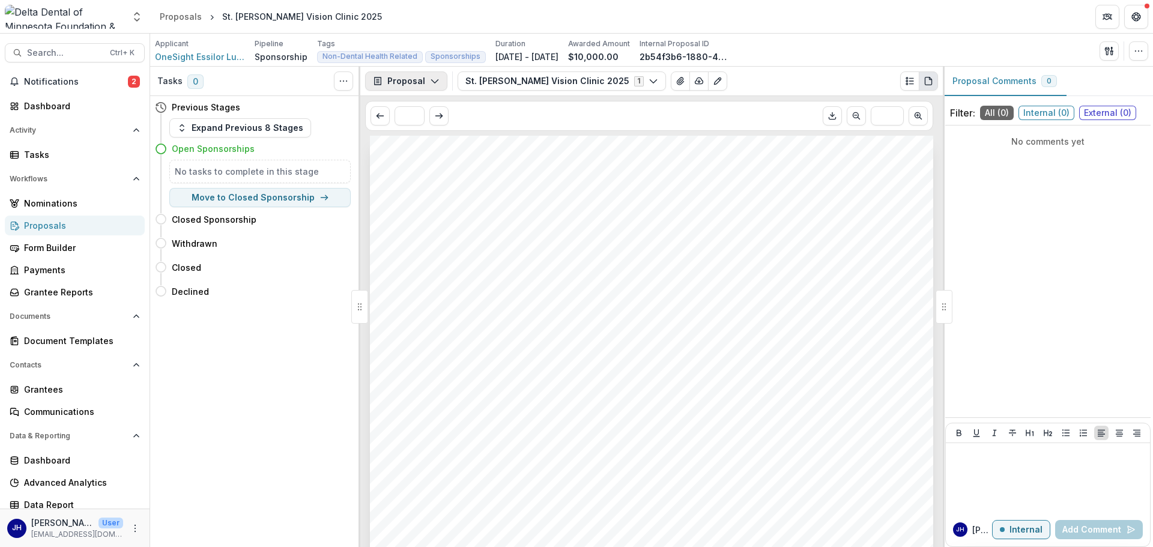
click at [419, 85] on button "Proposal" at bounding box center [406, 80] width 82 height 19
click at [423, 83] on button "Proposal" at bounding box center [406, 80] width 82 height 19
click at [579, 77] on button "St. [PERSON_NAME] Vision Clinic 2025 1" at bounding box center [562, 80] width 208 height 19
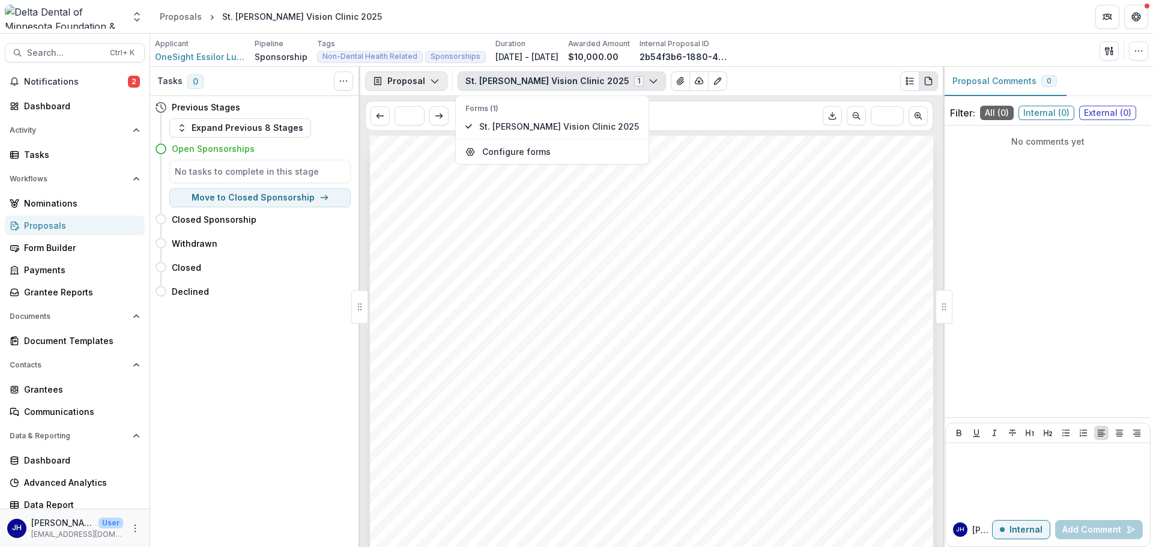
click at [419, 81] on button "Proposal" at bounding box center [406, 80] width 82 height 19
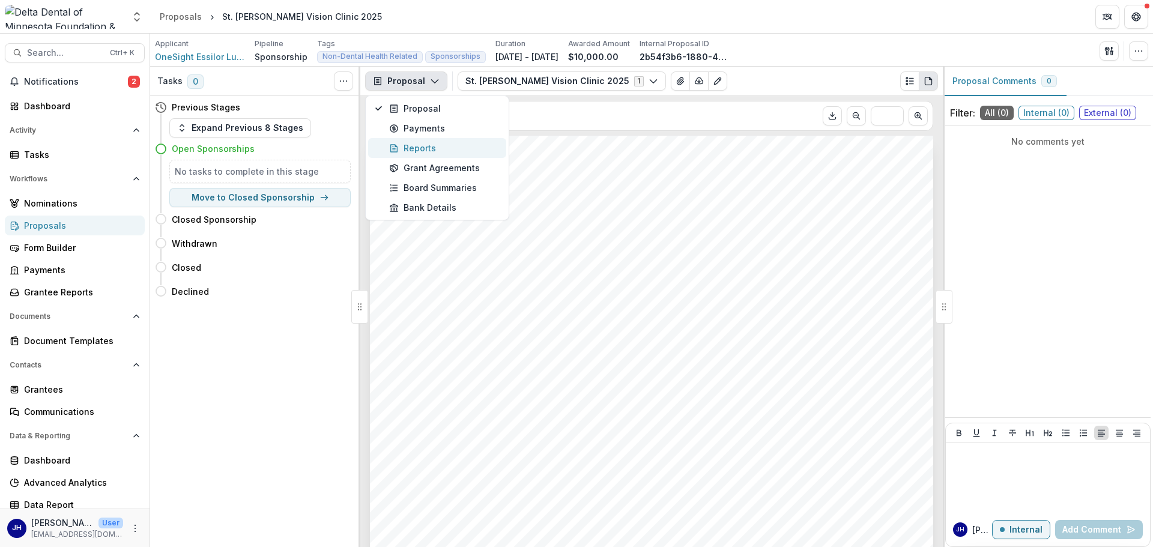
click at [416, 147] on div "Reports" at bounding box center [444, 148] width 110 height 13
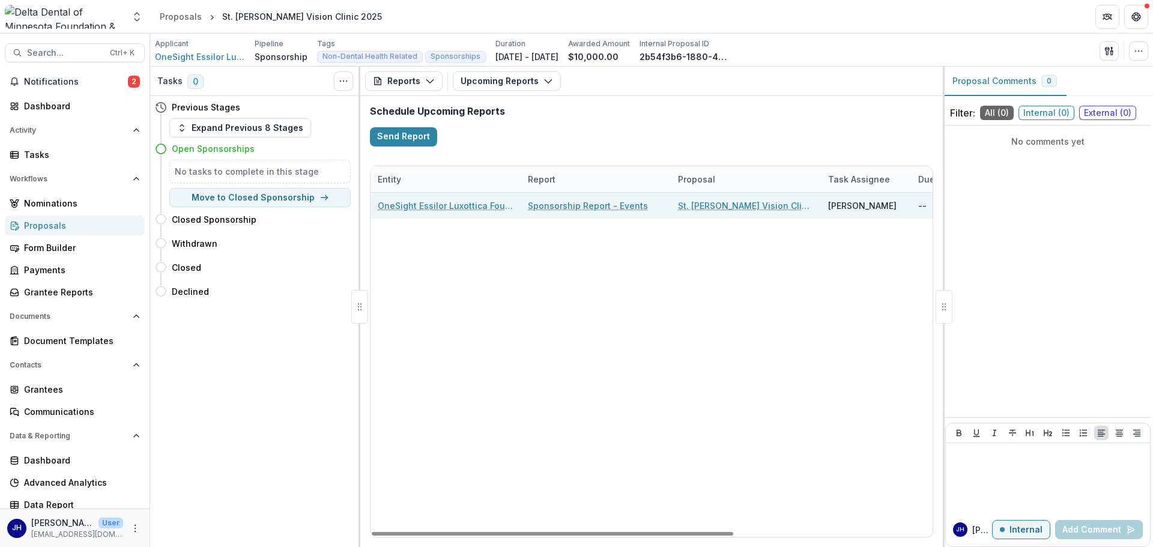
click at [473, 204] on link "OneSight Essilor Luxottica Foundation" at bounding box center [446, 205] width 136 height 13
click at [611, 206] on link "Sponsorship Report - Events" at bounding box center [588, 205] width 120 height 13
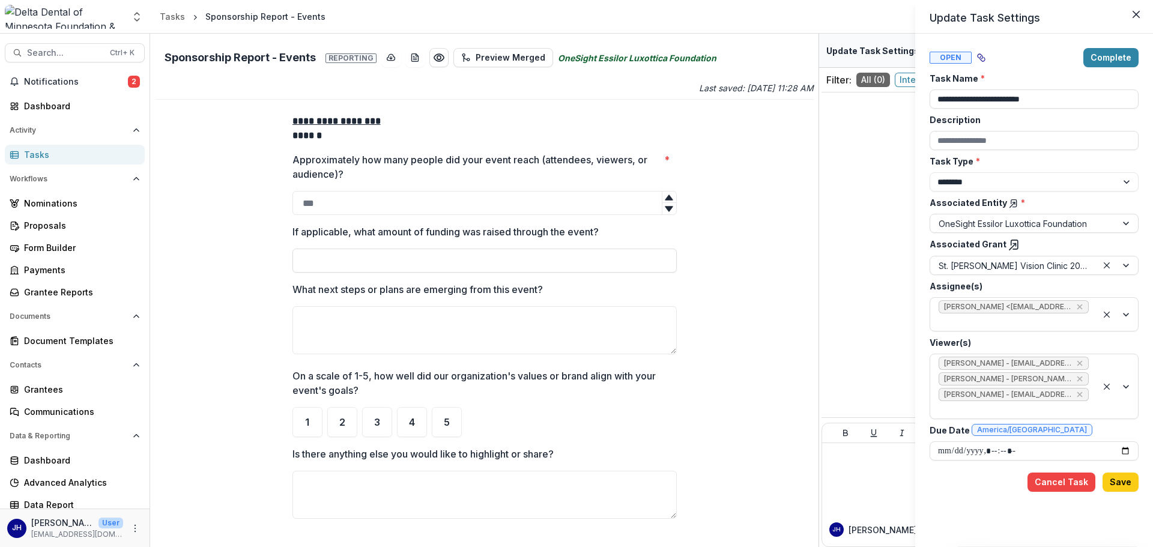
click at [412, 59] on div "**********" at bounding box center [576, 273] width 1153 height 547
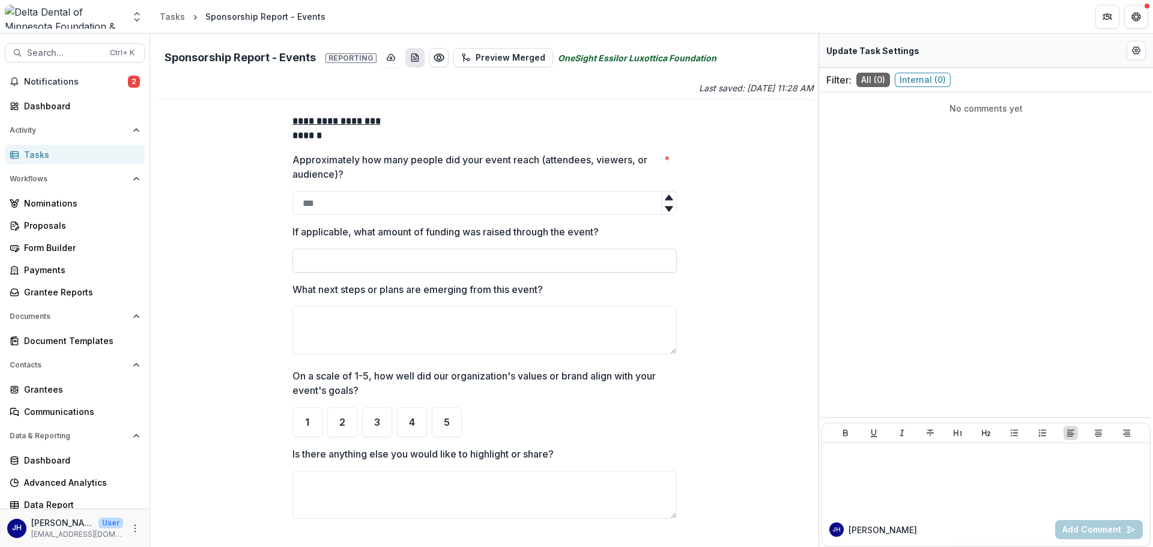
click at [412, 59] on icon "download-word-button" at bounding box center [415, 58] width 10 height 10
click at [678, 128] on div "**********" at bounding box center [484, 323] width 403 height 438
click at [490, 56] on button "Preview Merged" at bounding box center [503, 57] width 100 height 19
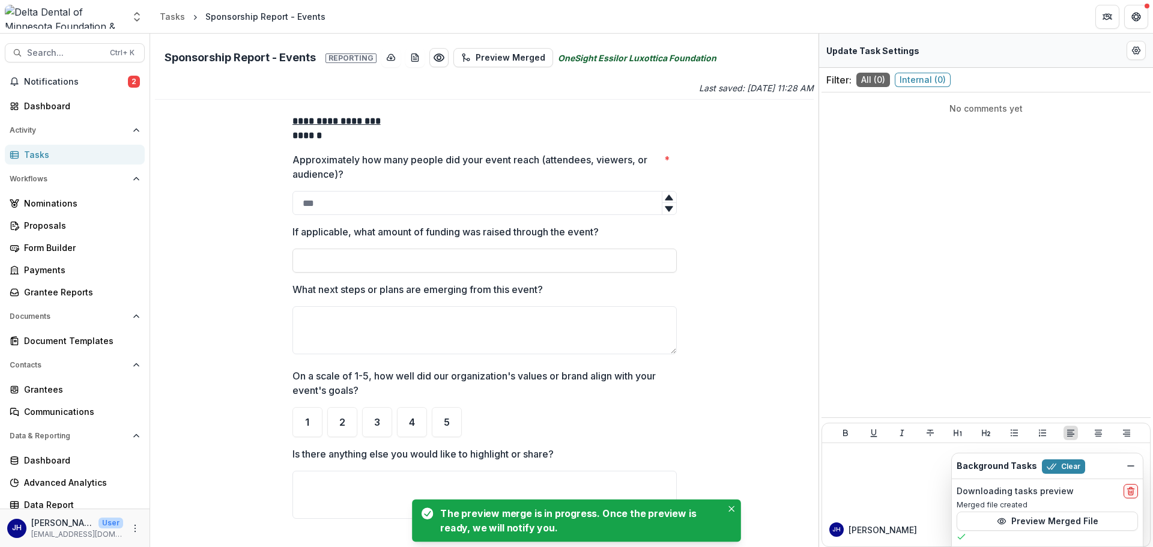
click at [768, 378] on div "Downloading tasks preview" at bounding box center [1047, 491] width 181 height 14
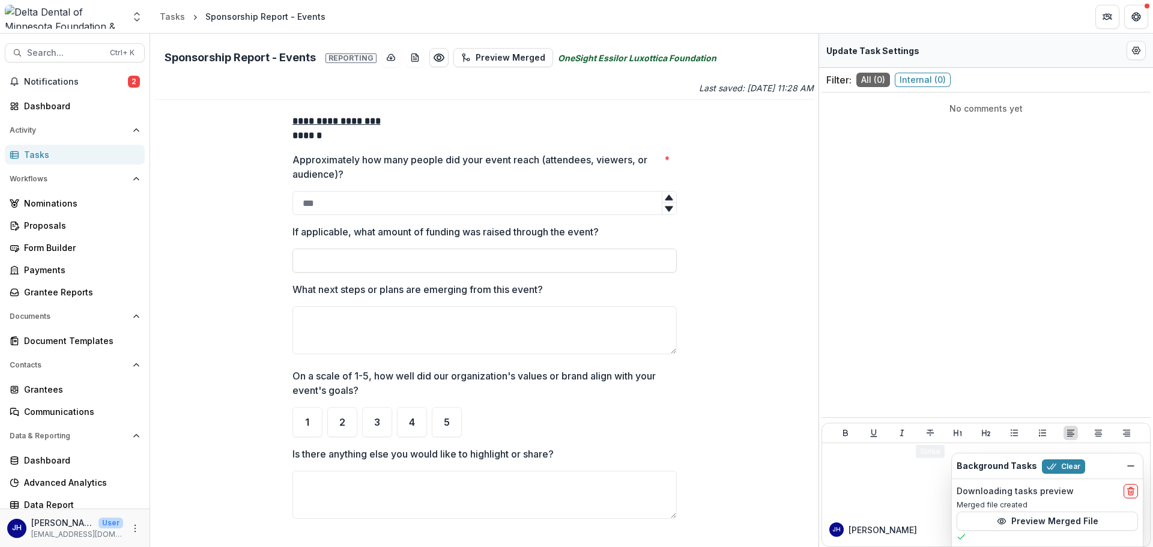
click at [768, 274] on div "No comments yet" at bounding box center [985, 271] width 329 height 349
click at [768, 225] on div "No comments yet" at bounding box center [985, 271] width 329 height 349
click at [768, 47] on button "Edit Form Settings" at bounding box center [1135, 50] width 19 height 19
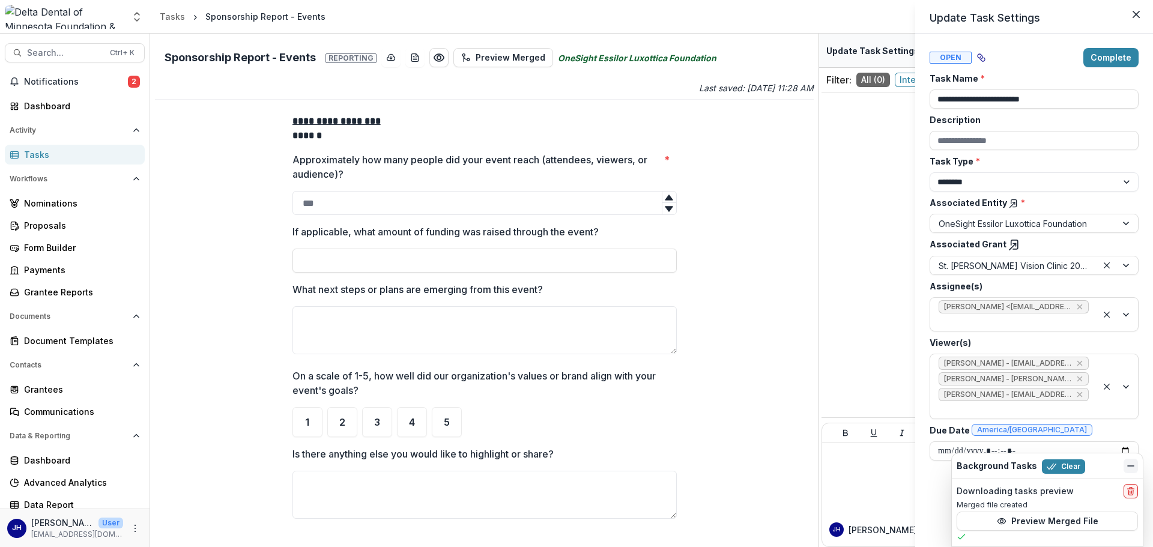
click at [768, 378] on icon "Dismiss" at bounding box center [1131, 466] width 10 height 10
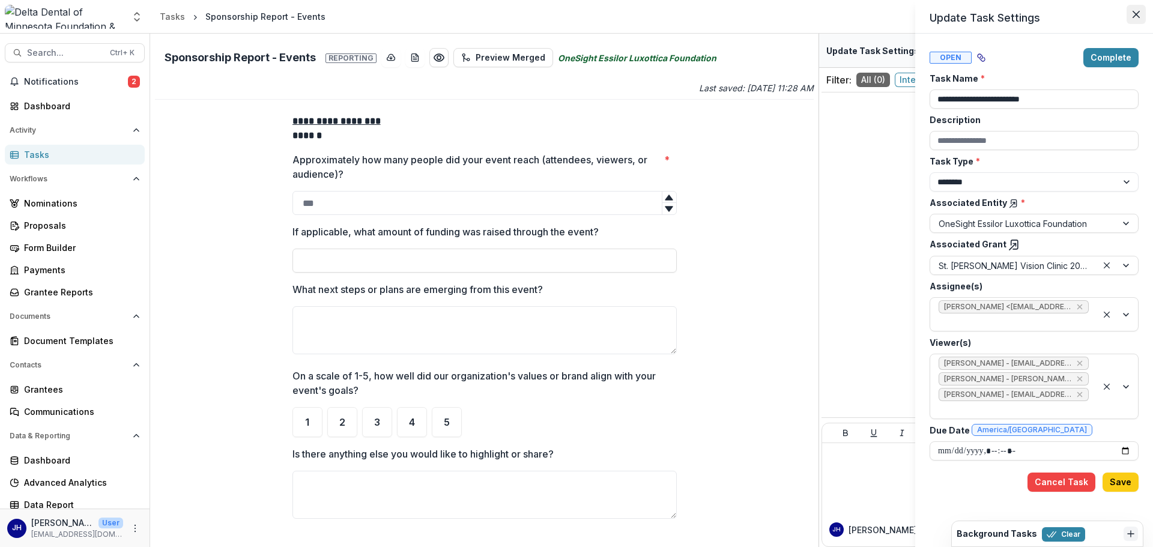
click at [768, 13] on button "Close" at bounding box center [1135, 14] width 19 height 19
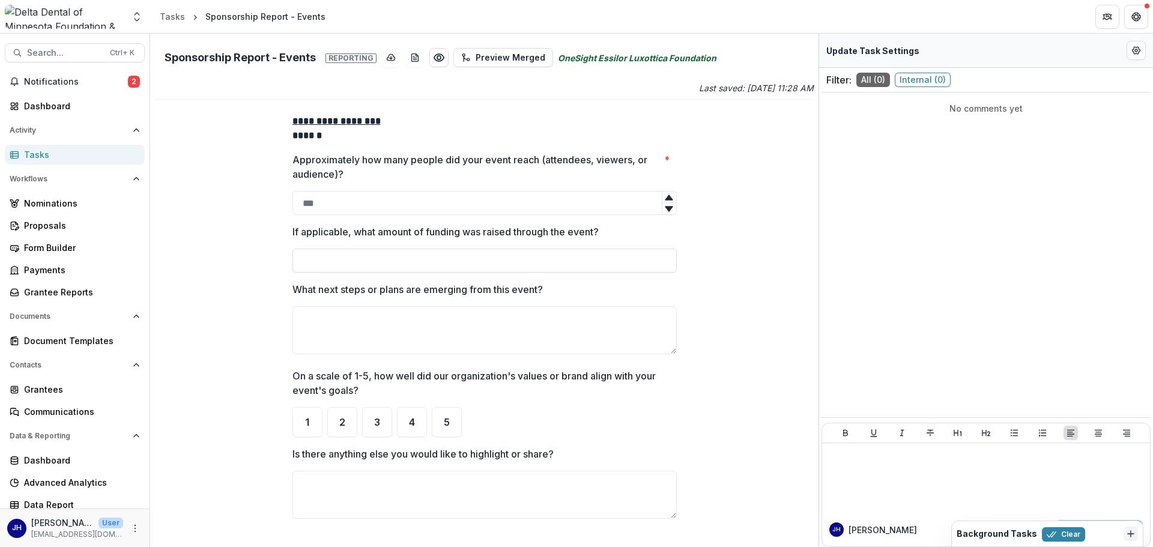
click at [261, 16] on div "Sponsorship Report - Events" at bounding box center [265, 16] width 120 height 13
click at [768, 17] on button "Get Help" at bounding box center [1136, 17] width 24 height 24
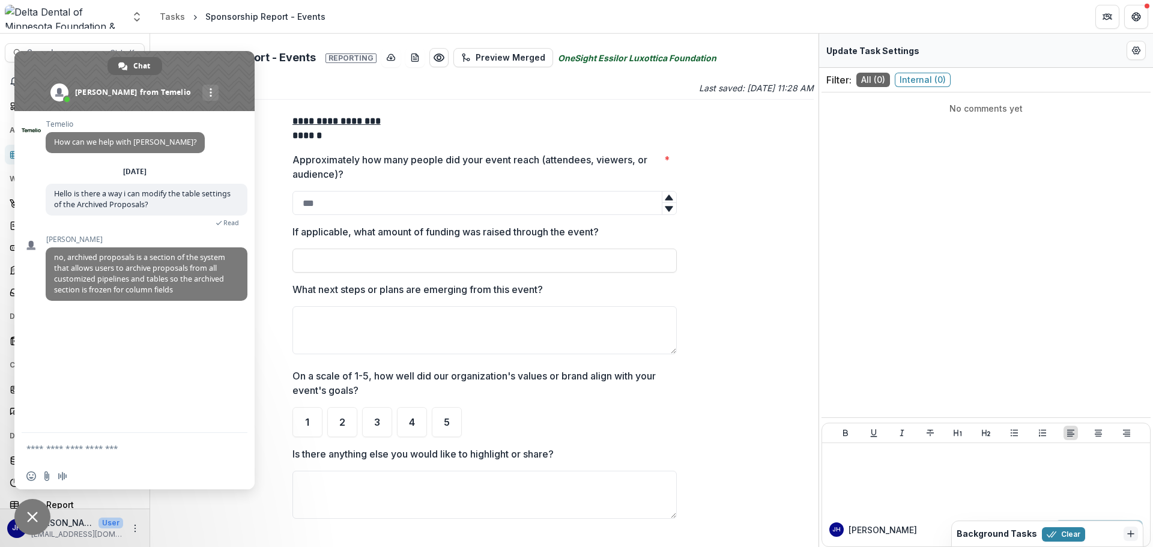
click at [79, 378] on form at bounding box center [121, 449] width 190 height 32
click at [77, 378] on textarea "Compose your message..." at bounding box center [121, 448] width 190 height 11
type textarea "**********"
click at [719, 139] on div "**********" at bounding box center [484, 323] width 659 height 438
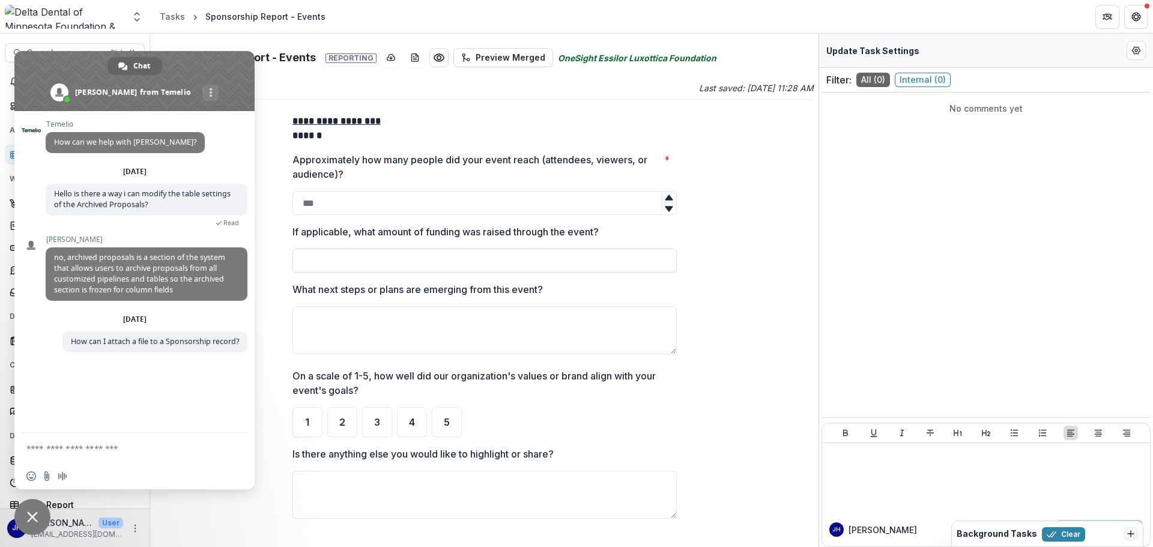
click at [316, 81] on div "**********" at bounding box center [484, 290] width 668 height 513
click at [130, 378] on textarea "Compose your message..." at bounding box center [121, 448] width 190 height 11
click at [37, 378] on span "Close chat" at bounding box center [32, 517] width 36 height 36
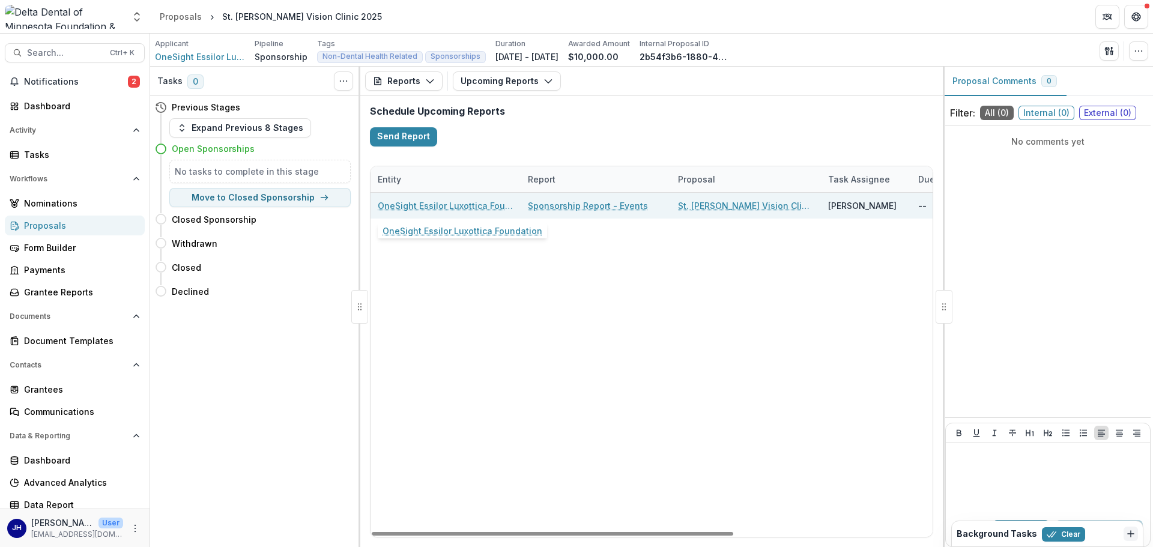
click at [429, 200] on link "OneSight Essilor Luxottica Foundation" at bounding box center [446, 205] width 136 height 13
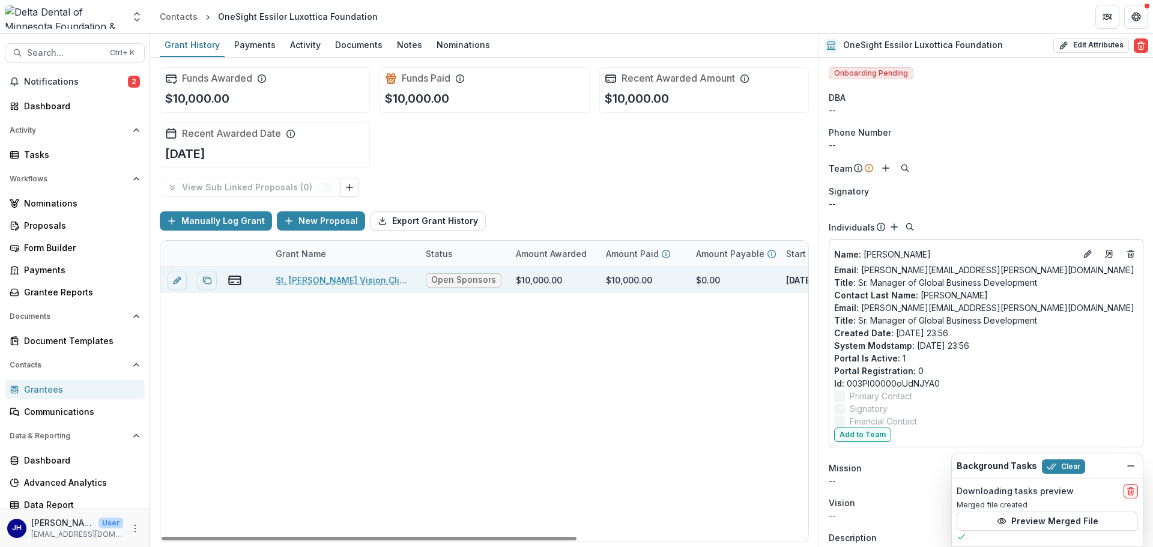
click at [324, 278] on link "St. [PERSON_NAME] Vision Clinic 2025" at bounding box center [344, 280] width 136 height 13
